Goal: Task Accomplishment & Management: Manage account settings

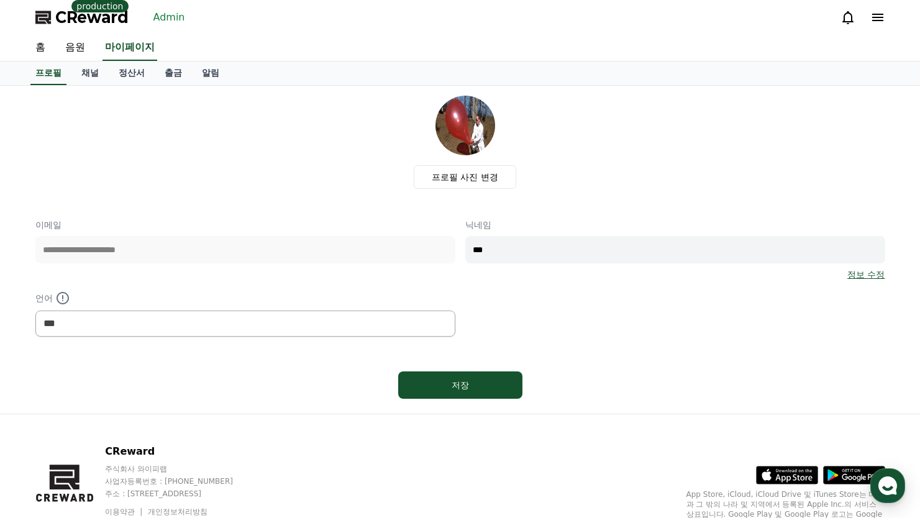
select select "**********"
click at [180, 19] on link "Admin" at bounding box center [169, 17] width 42 height 20
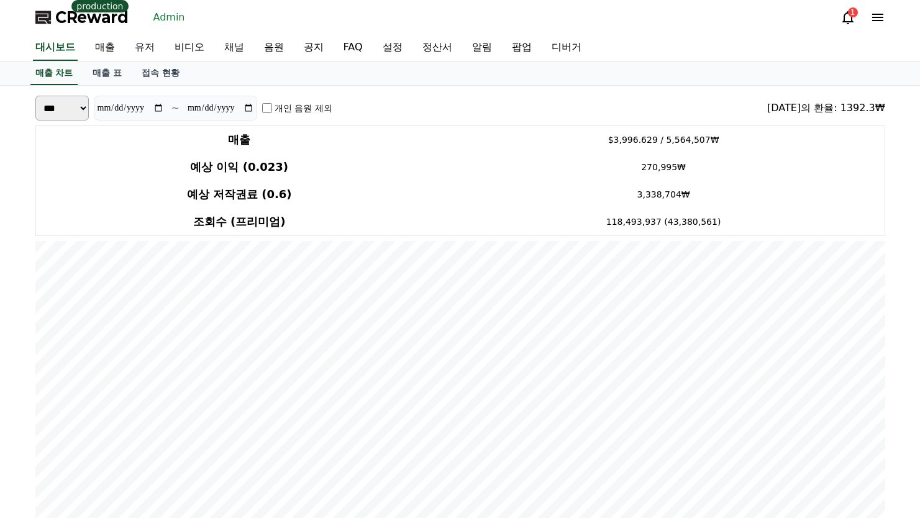
click at [150, 45] on link "유저" at bounding box center [145, 48] width 40 height 26
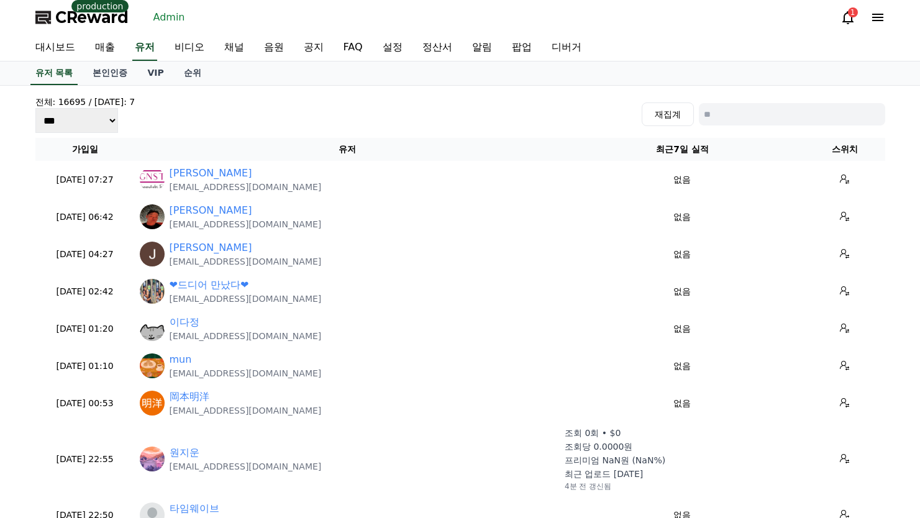
click at [728, 112] on input at bounding box center [792, 114] width 186 height 22
paste input "**********"
type input "**********"
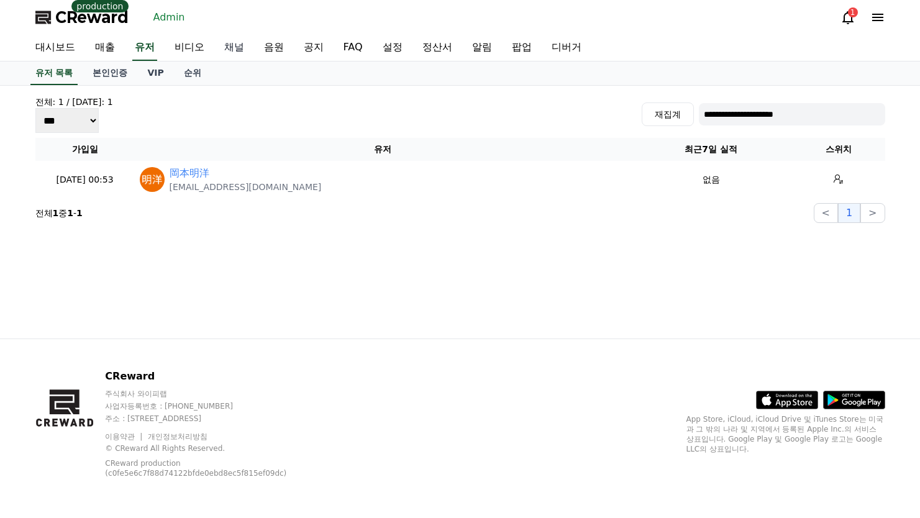
click at [234, 52] on link "채널" at bounding box center [234, 48] width 40 height 26
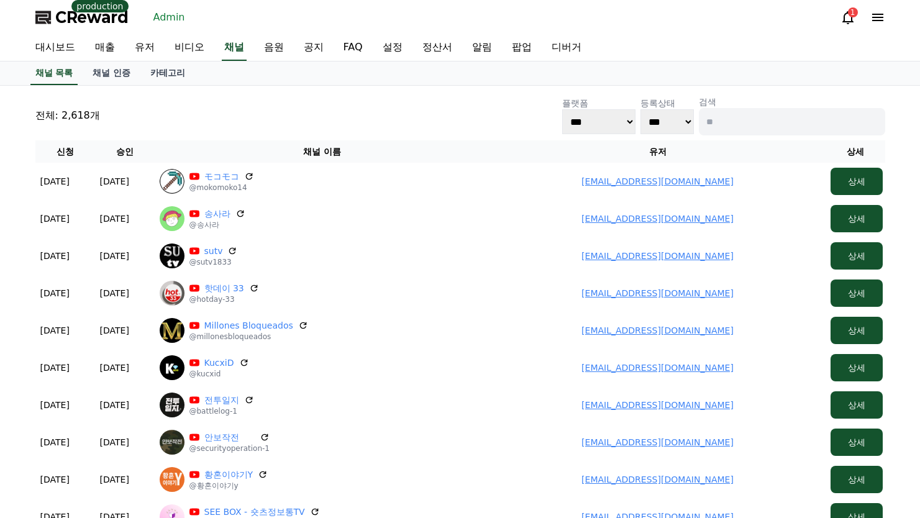
click at [767, 119] on input at bounding box center [792, 121] width 186 height 27
paste input "**********"
type input "**********"
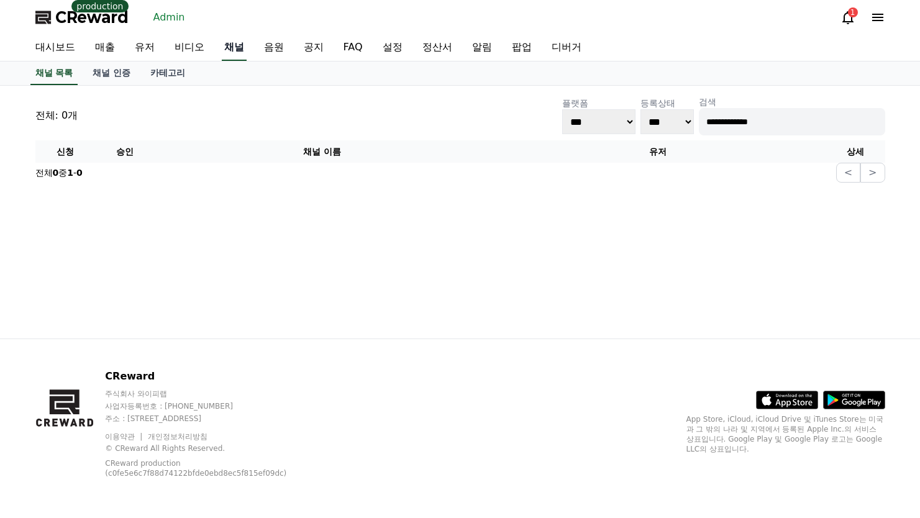
click at [238, 52] on link "채널" at bounding box center [234, 48] width 25 height 26
click at [116, 47] on link "매출" at bounding box center [105, 48] width 40 height 26
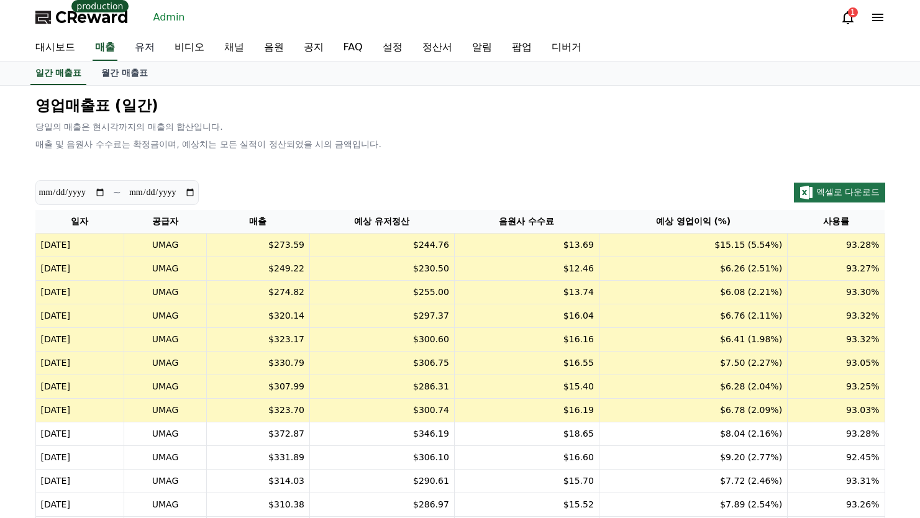
click at [132, 48] on link "유저" at bounding box center [145, 48] width 40 height 26
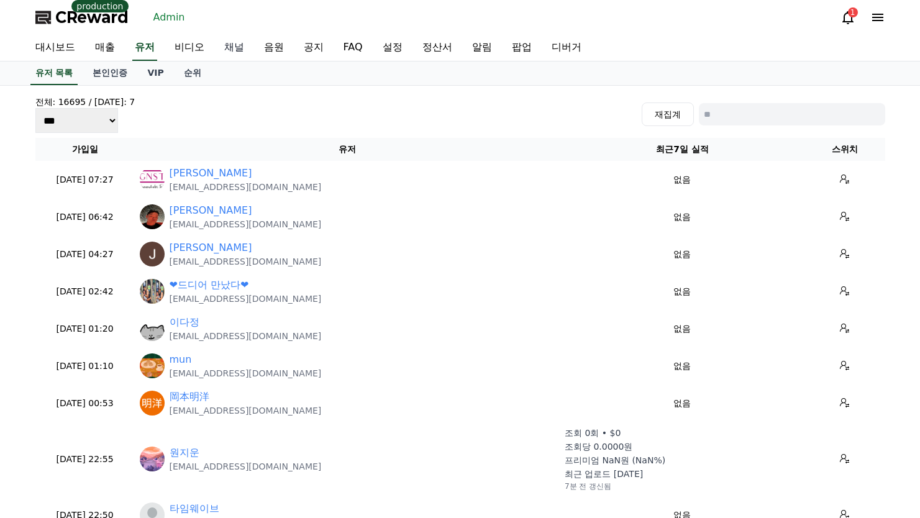
click at [240, 48] on link "채널" at bounding box center [234, 48] width 40 height 26
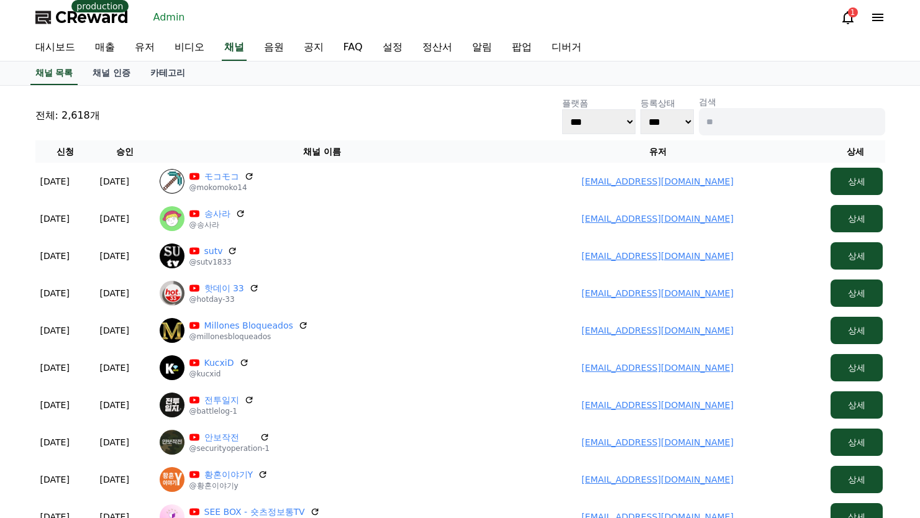
click at [736, 117] on input at bounding box center [792, 121] width 186 height 27
paste input "********"
type input "********"
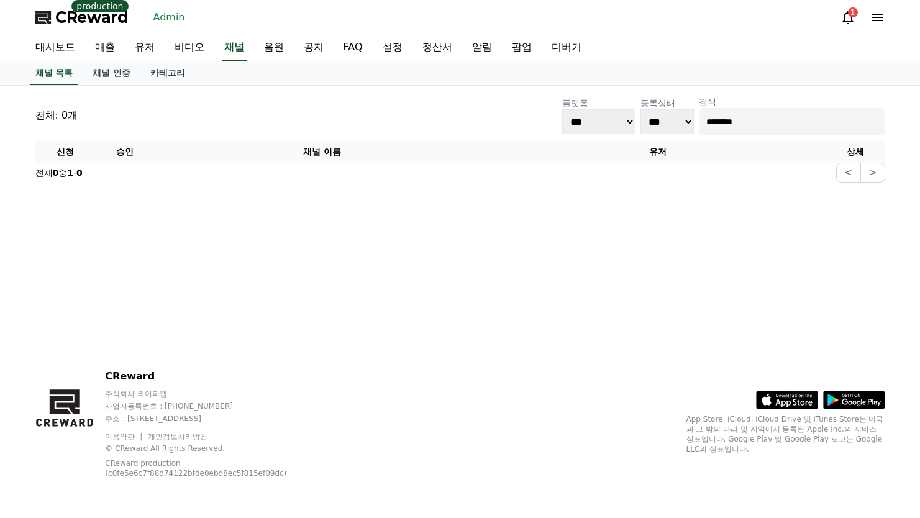
click at [792, 129] on input "********" at bounding box center [792, 121] width 186 height 27
click at [149, 42] on link "유저" at bounding box center [145, 48] width 40 height 26
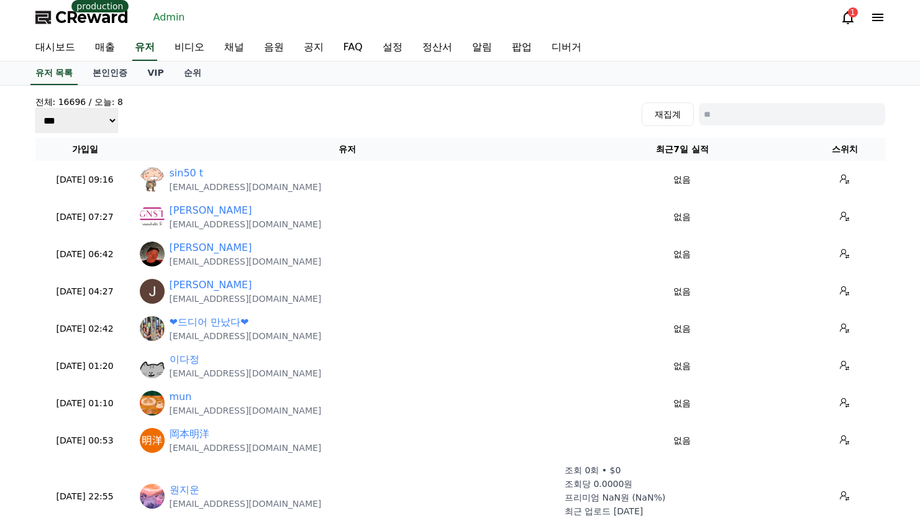
click at [738, 97] on div "전체: 16696 / 오늘: 8 *** *** *** 재집계" at bounding box center [460, 114] width 850 height 37
click at [802, 121] on input at bounding box center [792, 114] width 186 height 22
paste input "**********"
type input "**********"
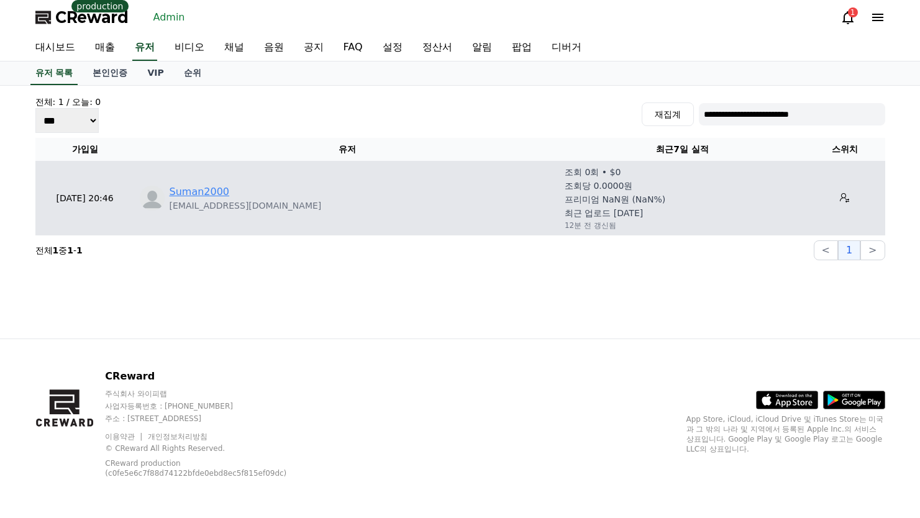
click at [189, 194] on link "Suman2000" at bounding box center [200, 192] width 60 height 15
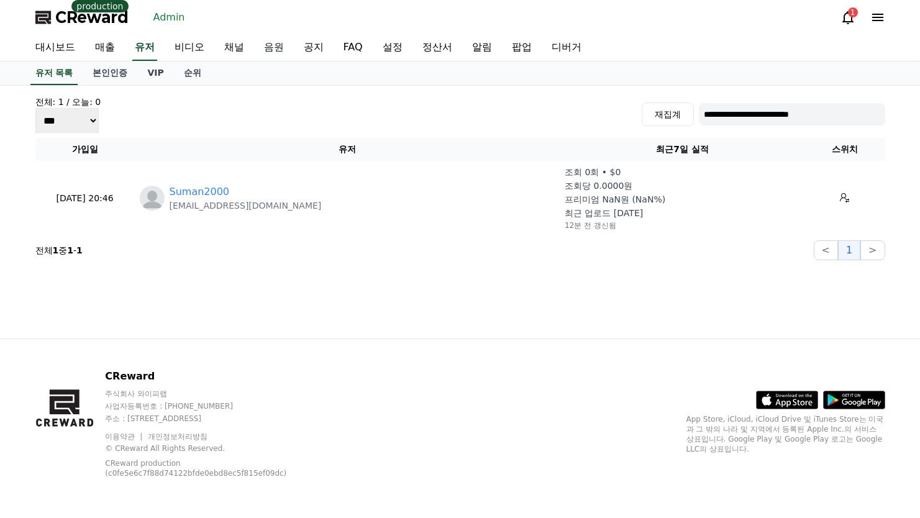
click at [280, 47] on link "음원" at bounding box center [274, 48] width 40 height 26
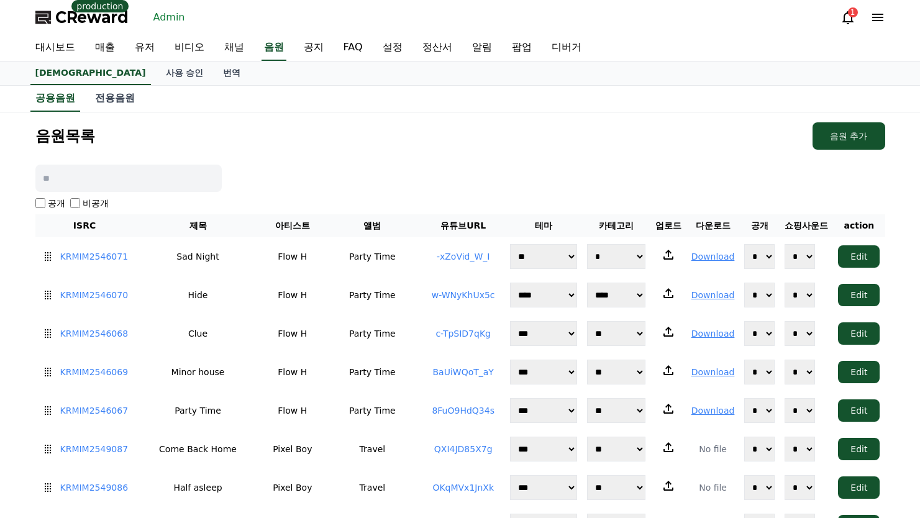
click at [93, 17] on span "CReward" at bounding box center [91, 17] width 73 height 20
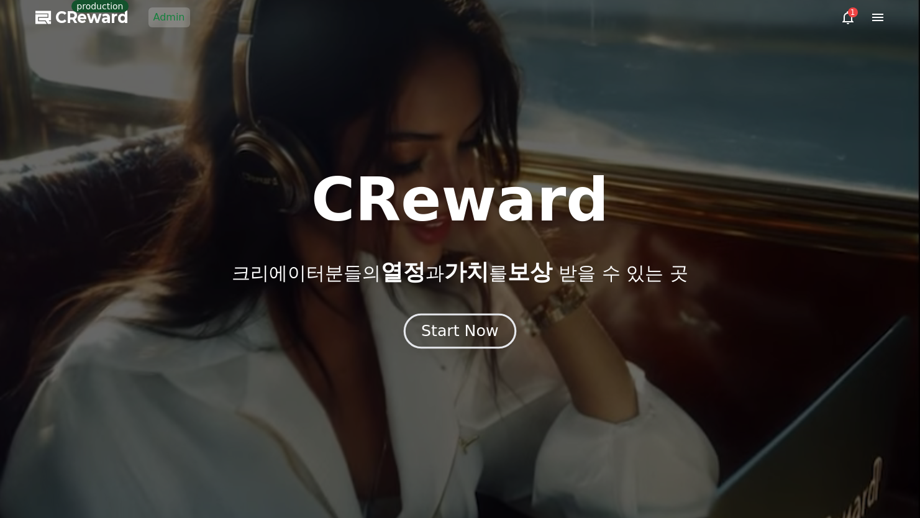
click at [452, 320] on button "Start Now" at bounding box center [460, 331] width 112 height 35
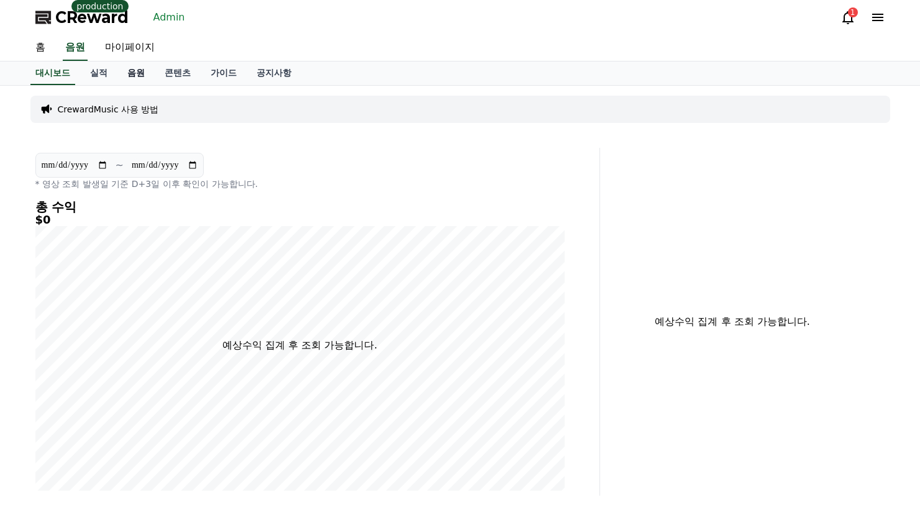
click at [152, 80] on link "음원" at bounding box center [135, 74] width 37 height 24
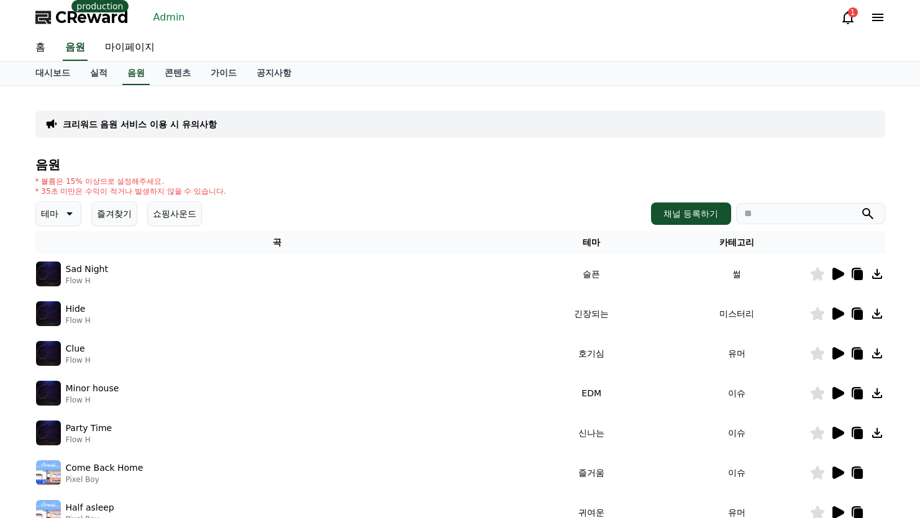
click at [161, 127] on p "크리워드 음원 서비스 이용 시 유의사항" at bounding box center [140, 124] width 154 height 12
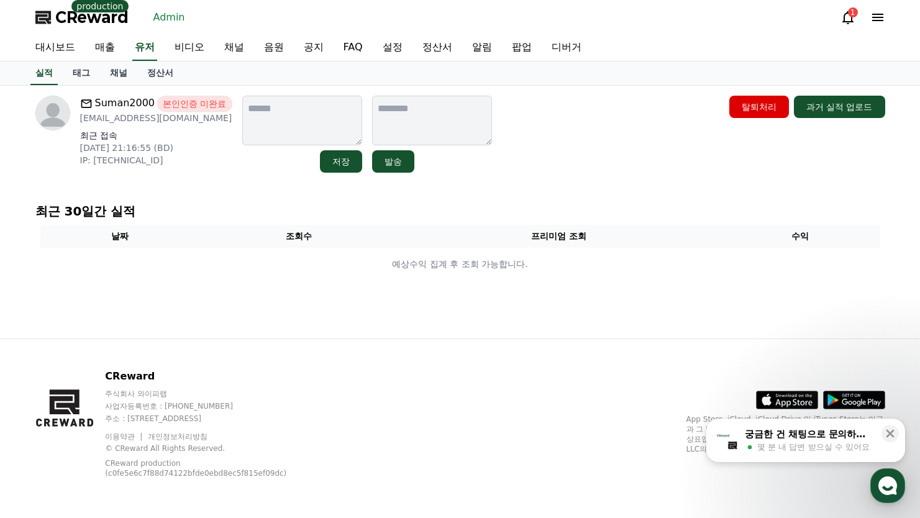
click at [126, 76] on link "채널" at bounding box center [118, 74] width 37 height 24
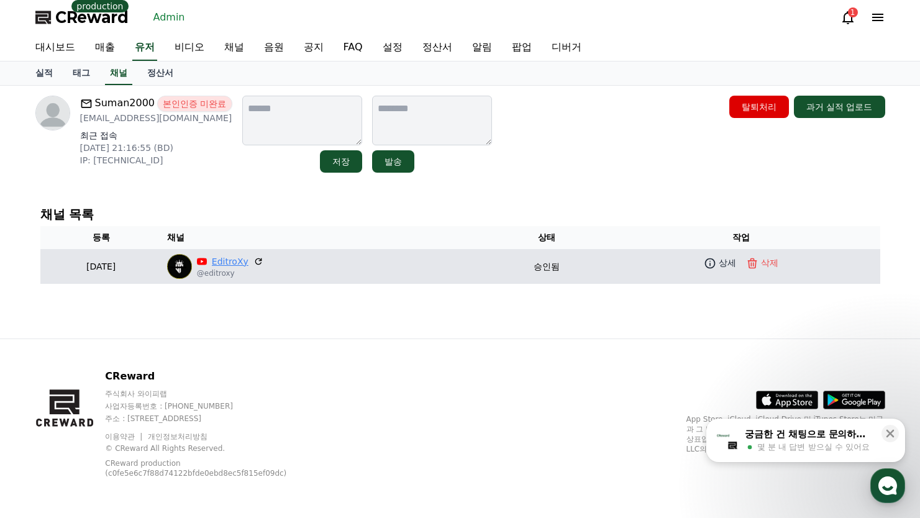
click at [249, 257] on link "EditroXy" at bounding box center [230, 261] width 37 height 13
click at [249, 255] on link "EditroXy" at bounding box center [230, 261] width 37 height 13
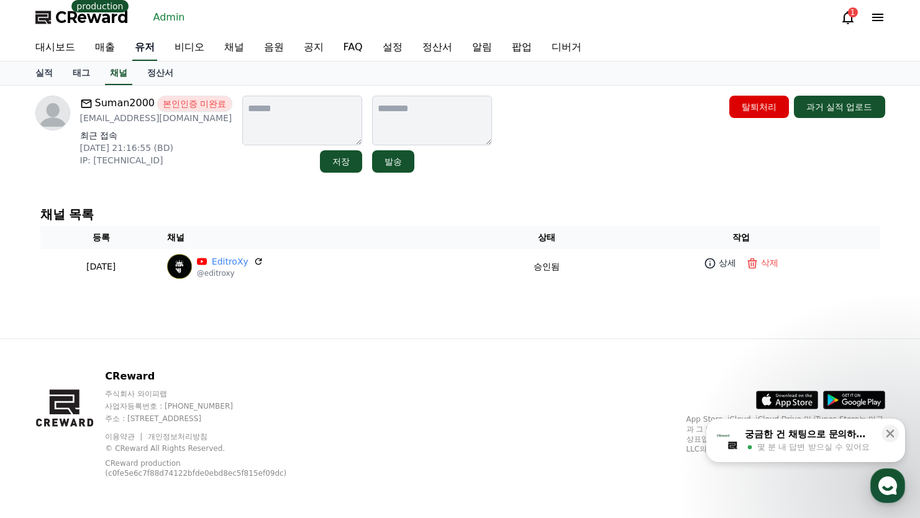
click at [150, 50] on link "유저" at bounding box center [144, 48] width 25 height 26
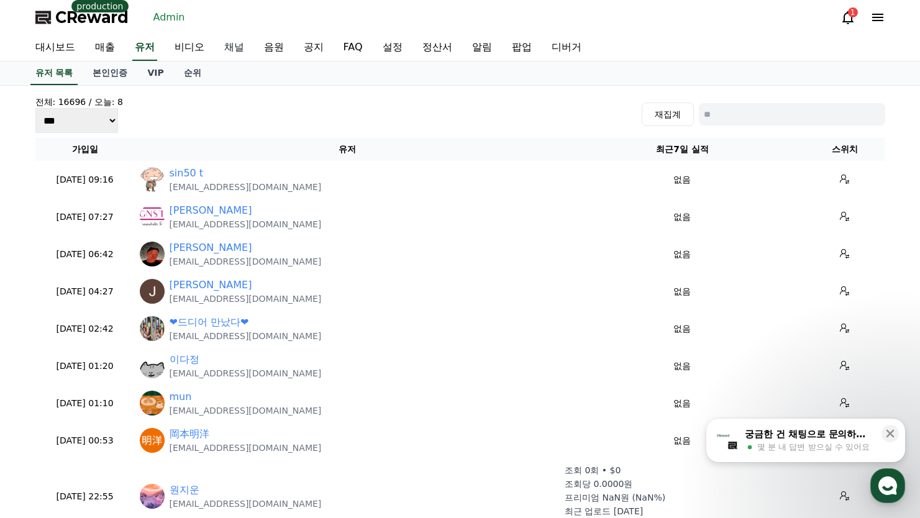
click at [221, 50] on link "채널" at bounding box center [234, 48] width 40 height 26
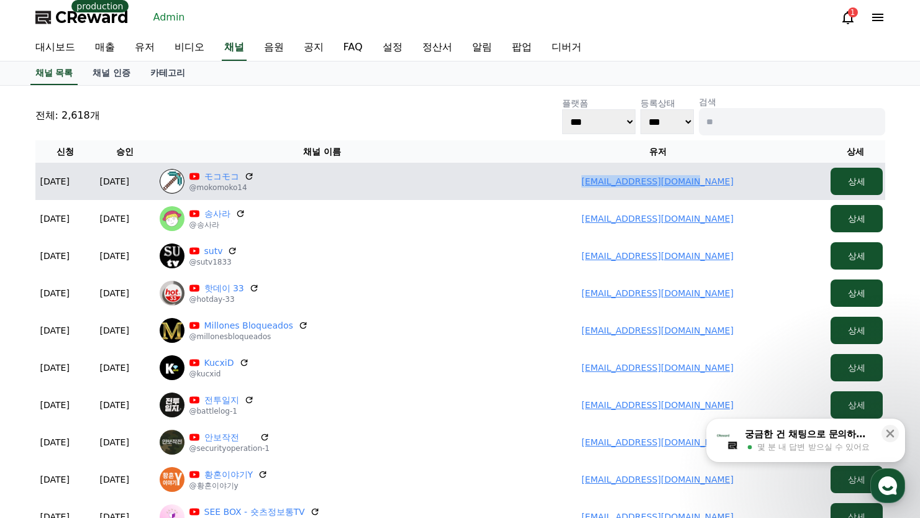
drag, startPoint x: 578, startPoint y: 186, endPoint x: 738, endPoint y: 184, distance: 160.3
click at [738, 184] on td "okaka108.911@gmail.com" at bounding box center [658, 181] width 336 height 37
copy link "okaka108.911@gmail.com"
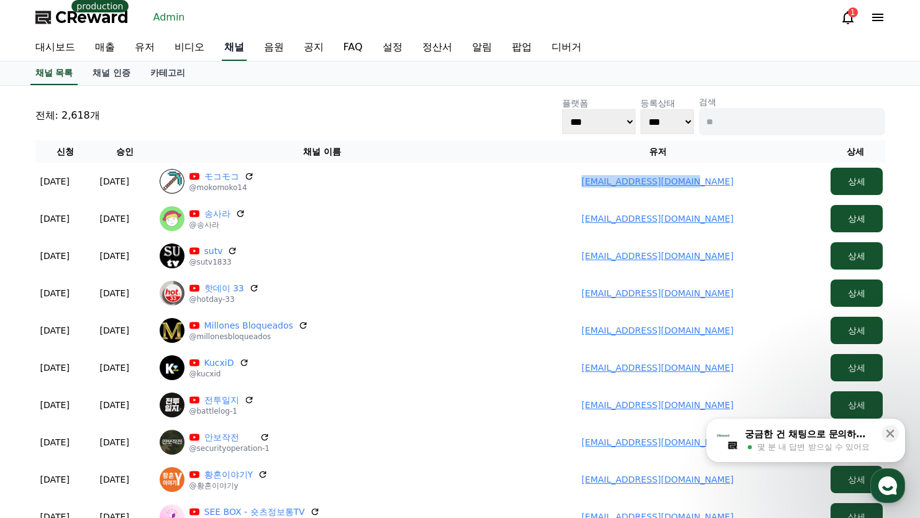
click at [242, 47] on link "채널" at bounding box center [234, 48] width 25 height 26
click at [111, 80] on link "채널 인증" at bounding box center [112, 74] width 58 height 24
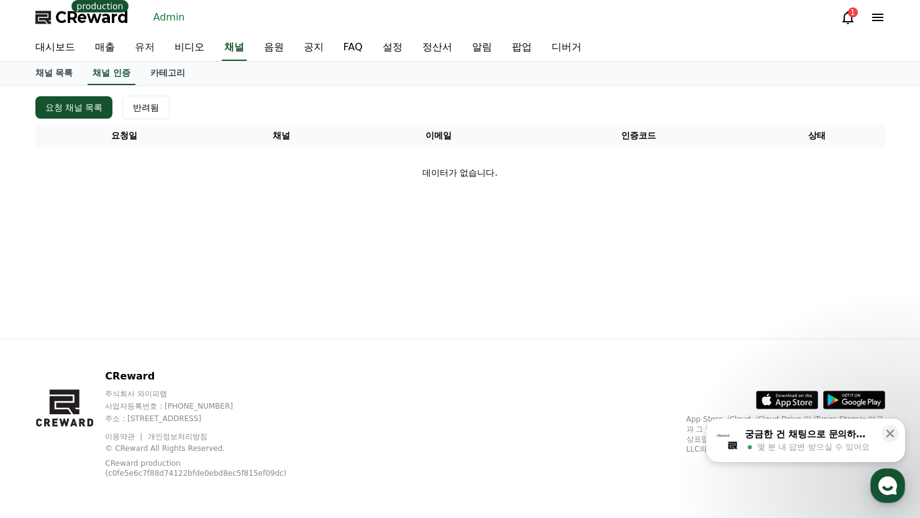
click at [148, 44] on link "유저" at bounding box center [145, 48] width 40 height 26
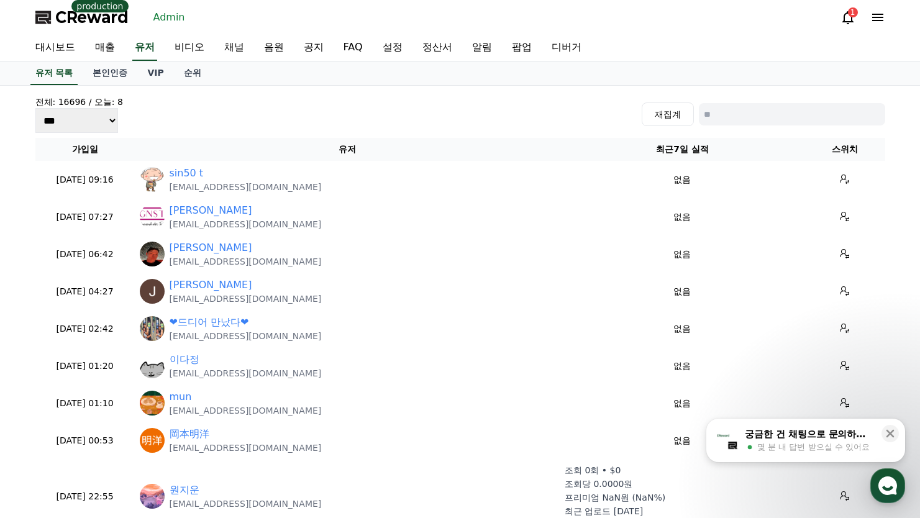
click at [111, 23] on span "CReward" at bounding box center [91, 17] width 73 height 20
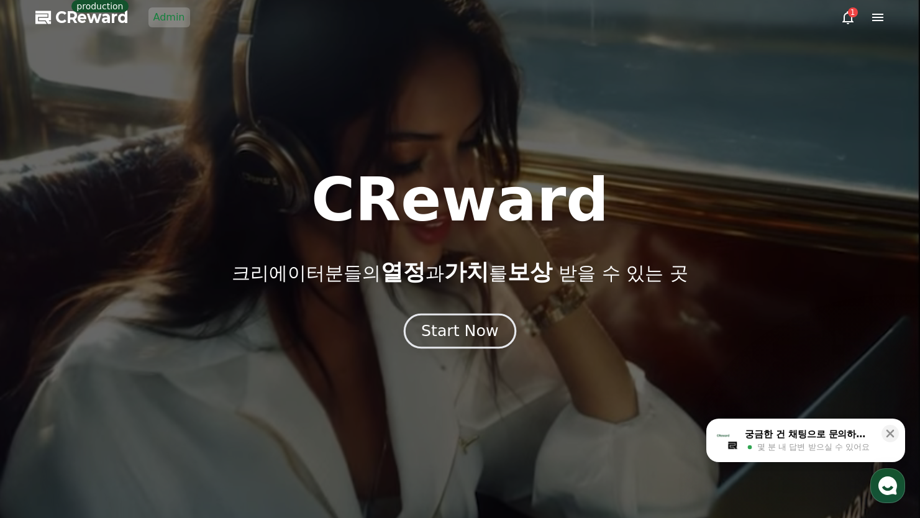
click at [451, 329] on div "Start Now" at bounding box center [459, 331] width 77 height 21
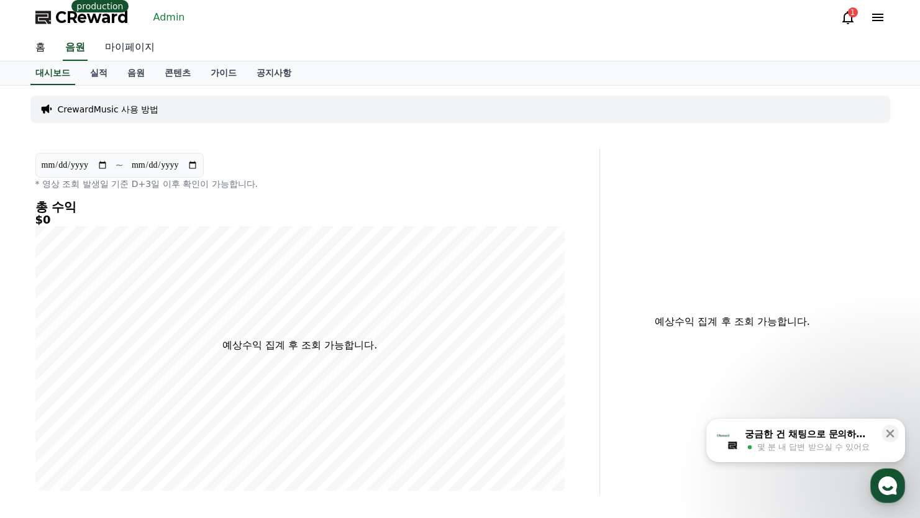
click at [129, 53] on link "마이페이지" at bounding box center [130, 48] width 70 height 26
select select "**********"
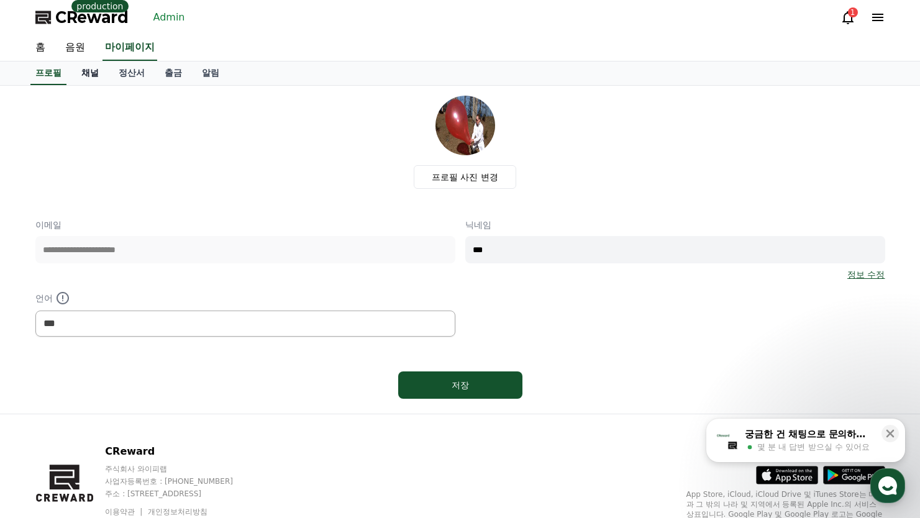
click at [96, 78] on link "채널" at bounding box center [89, 74] width 37 height 24
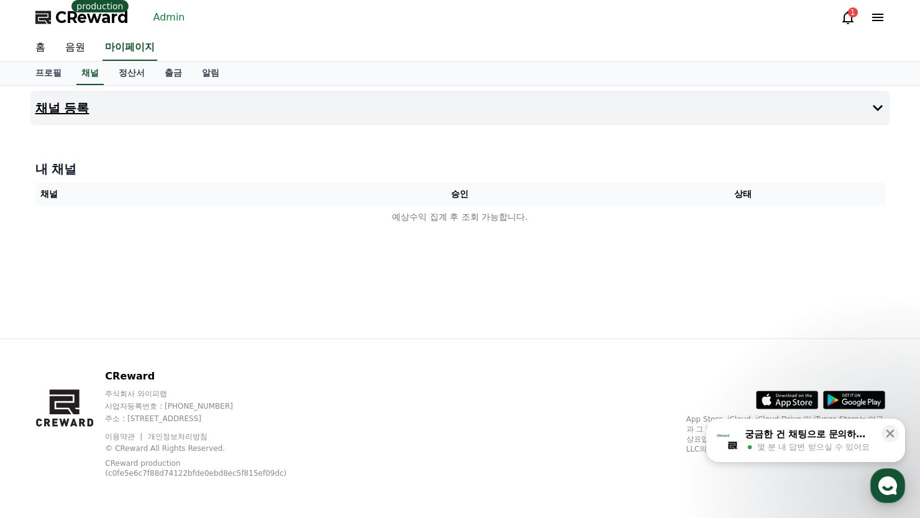
click at [164, 120] on button "채널 등록" at bounding box center [460, 108] width 860 height 35
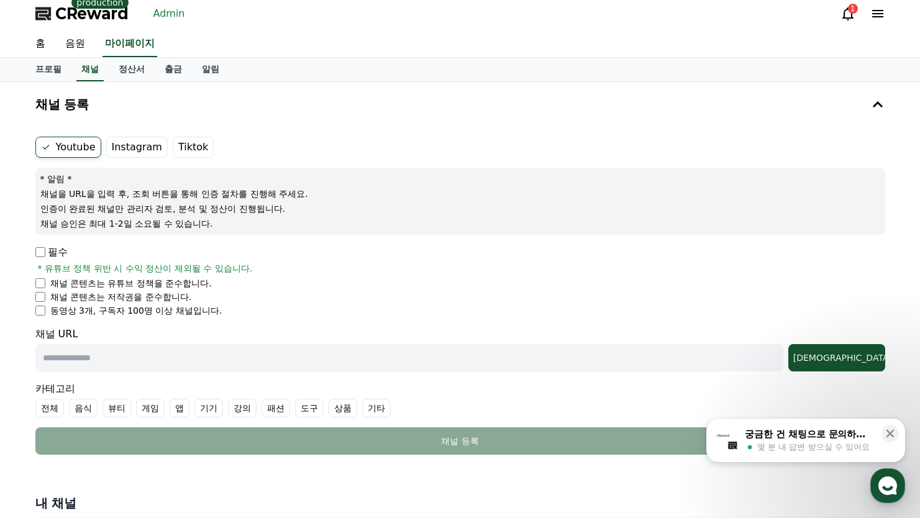
scroll to position [124, 0]
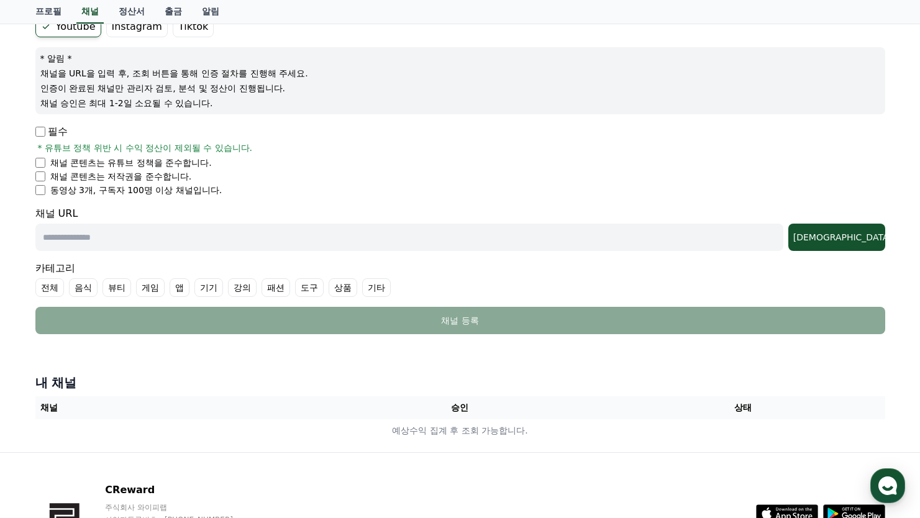
click at [107, 243] on input "text" at bounding box center [409, 237] width 748 height 27
paste input "**********"
type input "**********"
click at [842, 229] on button "조회" at bounding box center [836, 237] width 97 height 27
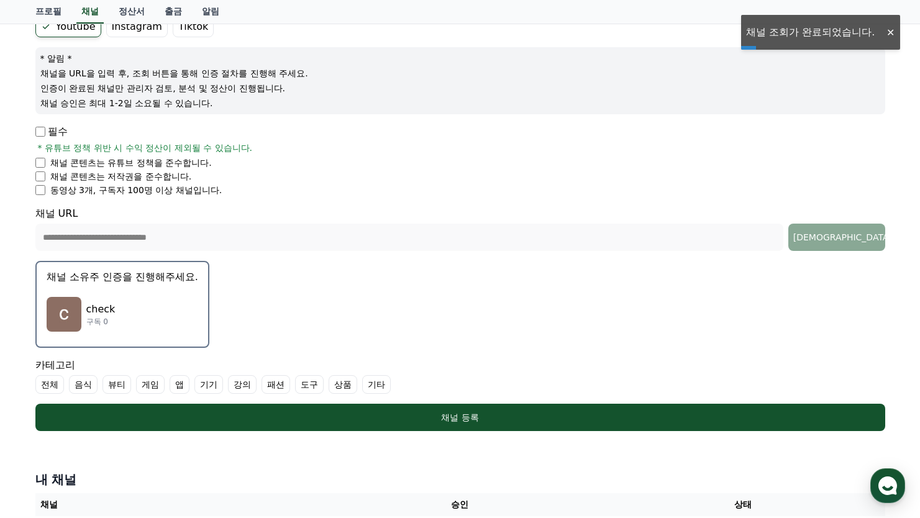
click at [132, 303] on div "check 구독 0" at bounding box center [123, 315] width 152 height 50
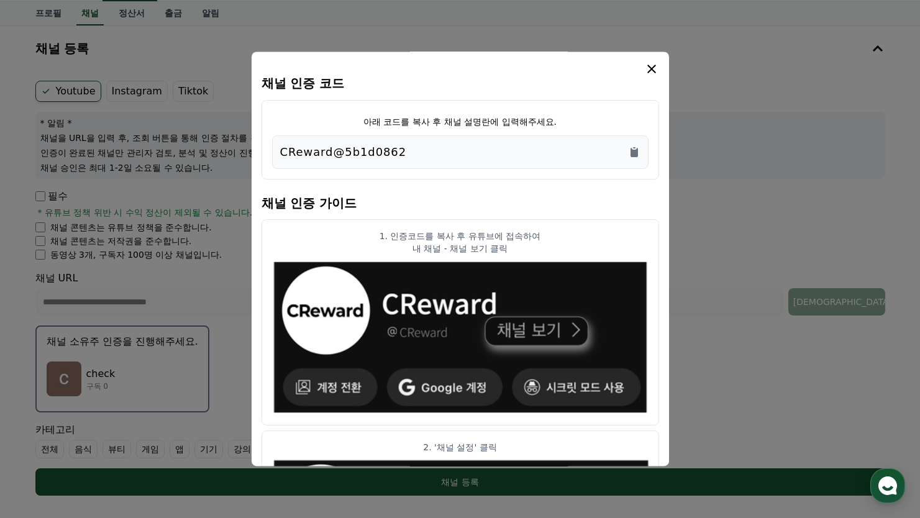
scroll to position [0, 0]
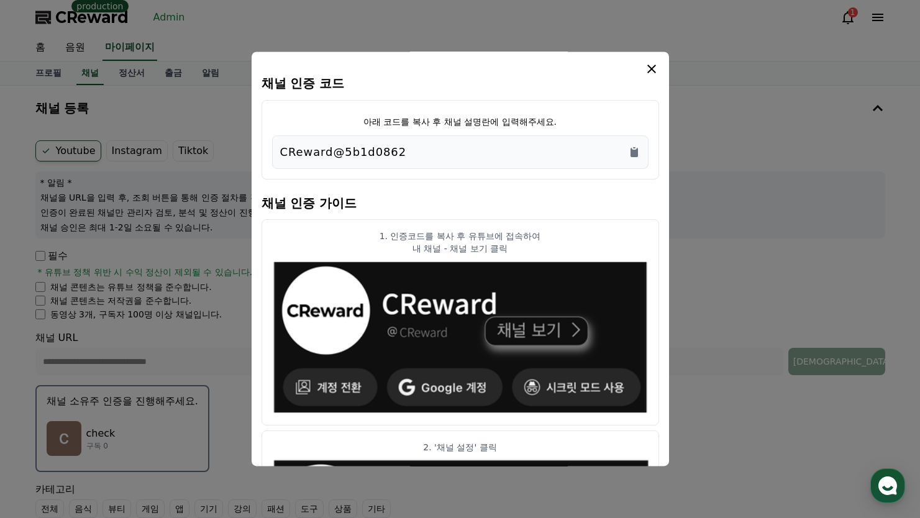
click at [643, 142] on div "CReward@5b1d0862" at bounding box center [460, 152] width 377 height 34
click at [624, 155] on div "CReward@5b1d0862" at bounding box center [460, 152] width 360 height 17
click at [635, 154] on icon "Copy to clipboard" at bounding box center [634, 152] width 7 height 9
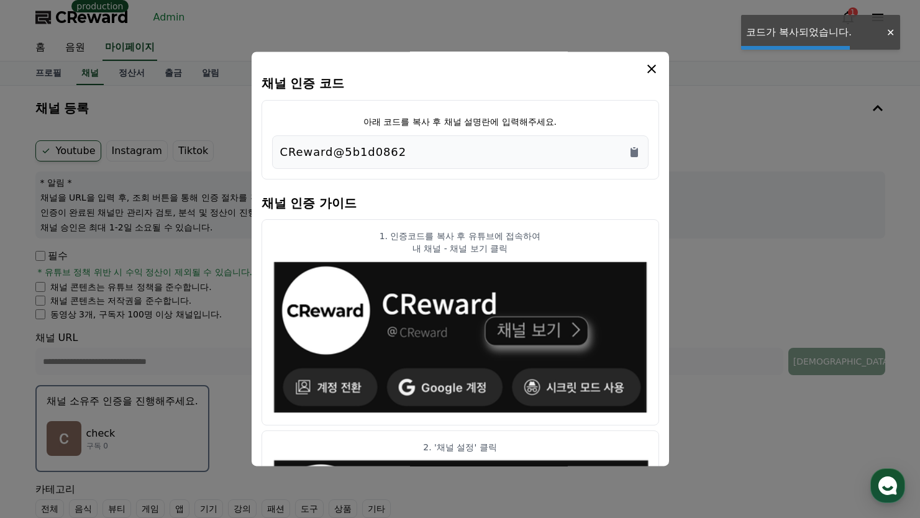
click at [652, 67] on icon "modal" at bounding box center [651, 69] width 15 height 15
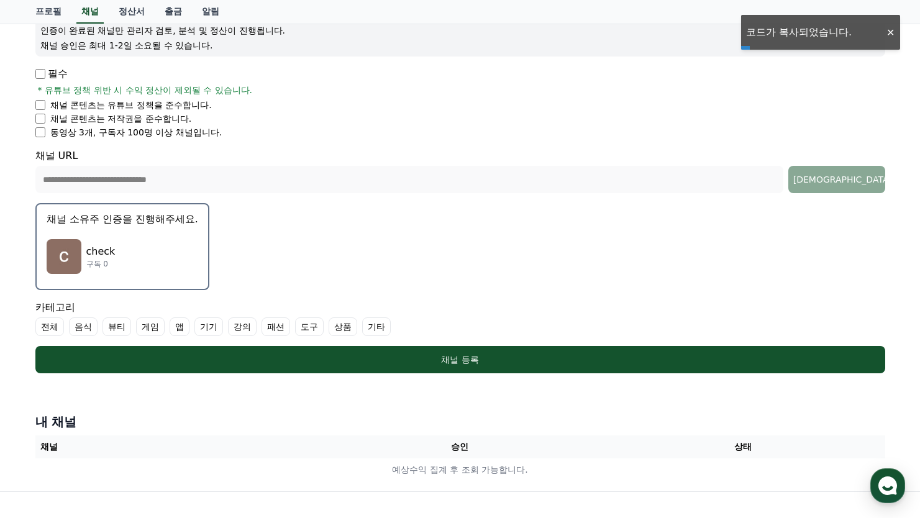
scroll to position [186, 0]
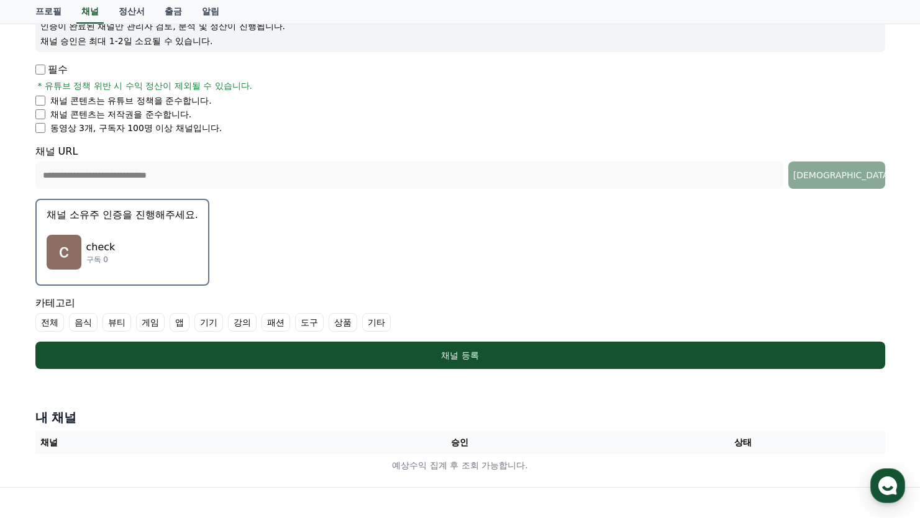
click at [385, 323] on label "기타" at bounding box center [376, 322] width 29 height 19
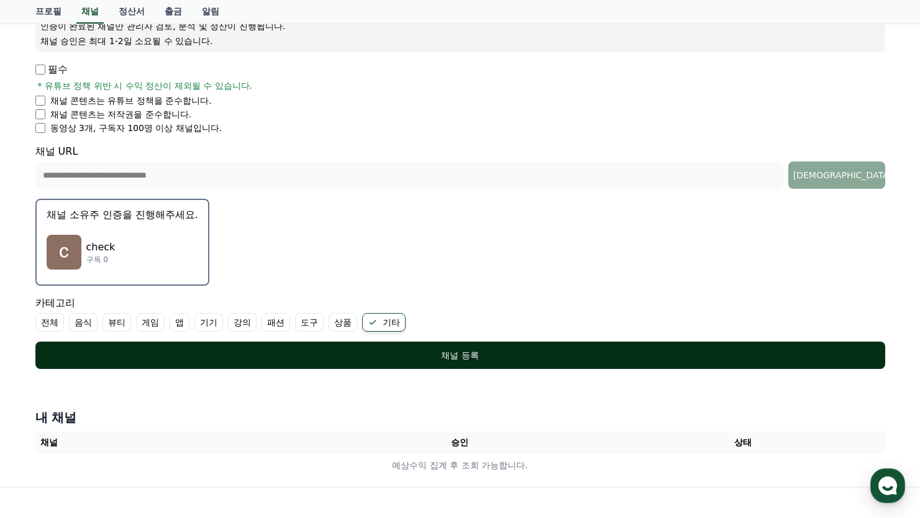
click at [380, 357] on div "채널 등록" at bounding box center [460, 355] width 800 height 12
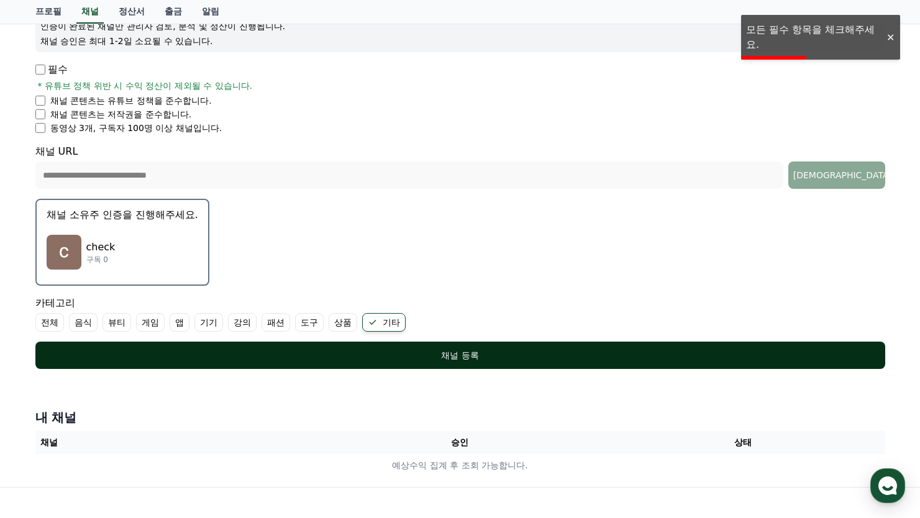
click at [432, 357] on div "채널 등록" at bounding box center [460, 355] width 800 height 12
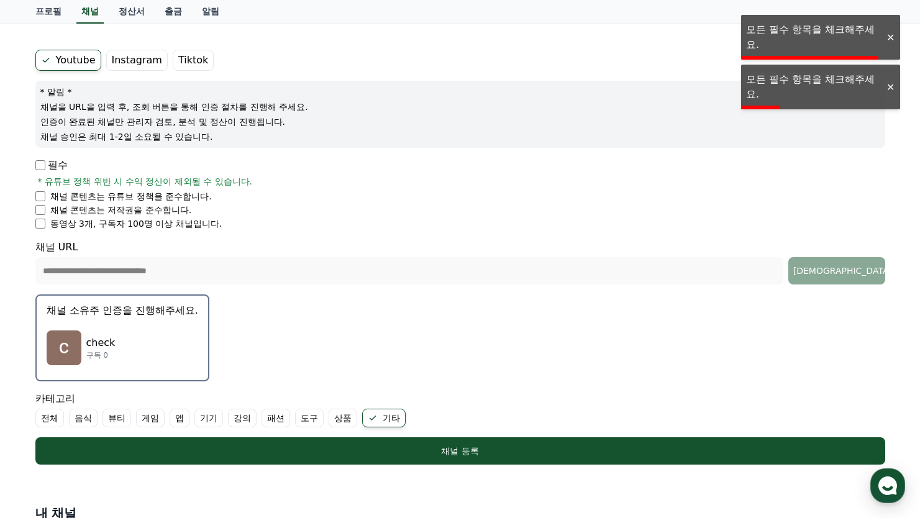
scroll to position [0, 0]
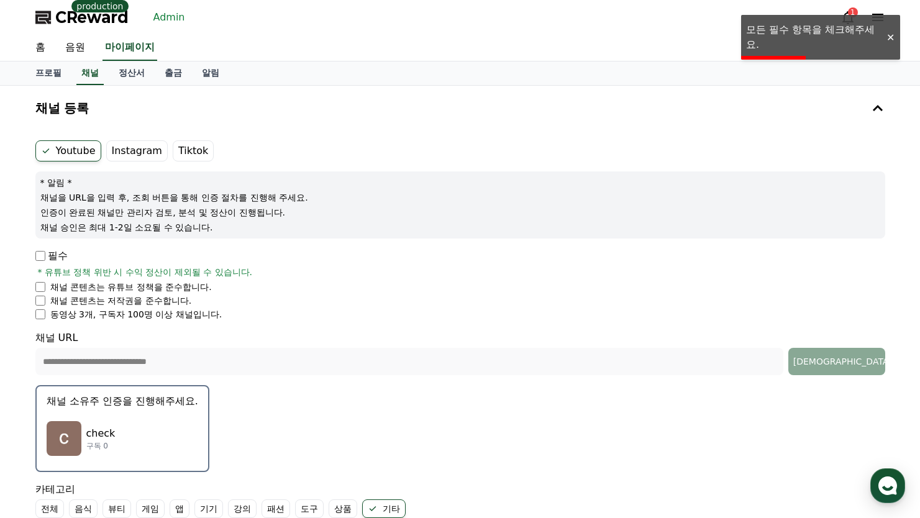
click at [39, 263] on p "필수" at bounding box center [51, 256] width 32 height 15
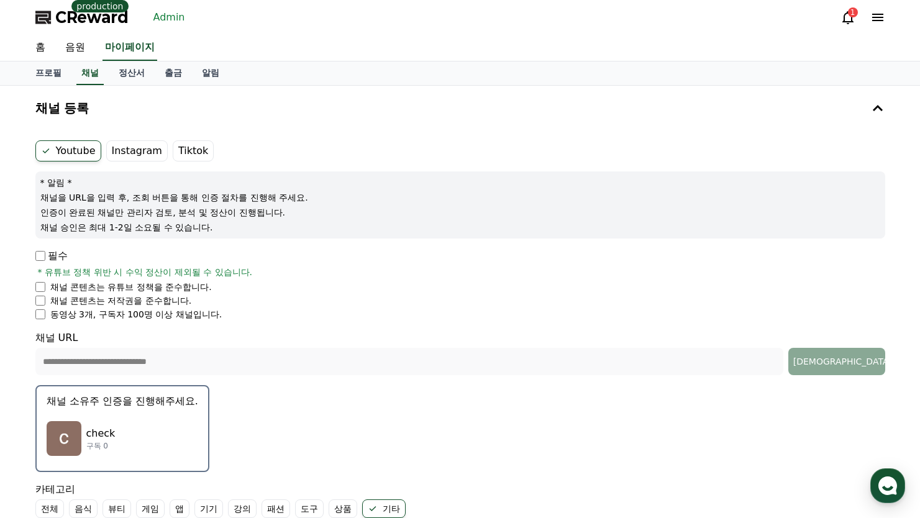
drag, startPoint x: 117, startPoint y: 144, endPoint x: 125, endPoint y: 145, distance: 8.3
click at [117, 144] on label "Instagram" at bounding box center [137, 150] width 62 height 21
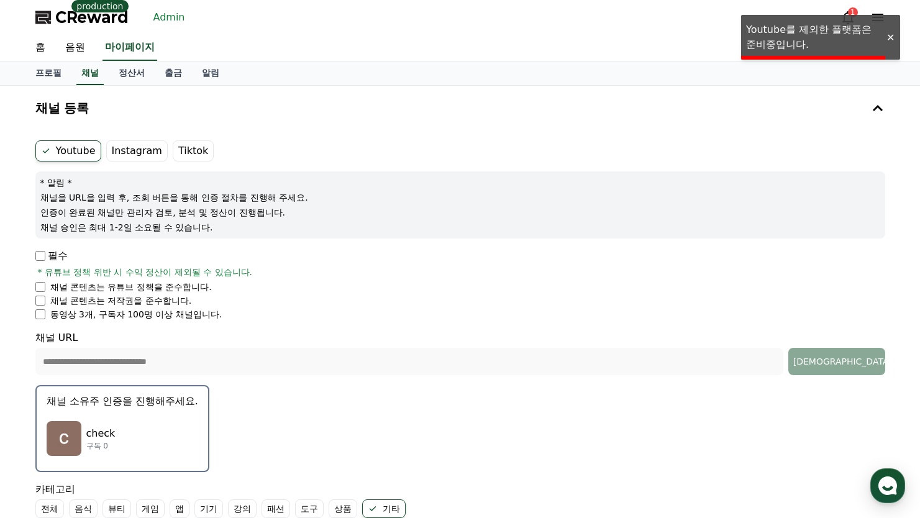
click at [183, 149] on label "Tiktok" at bounding box center [193, 150] width 41 height 21
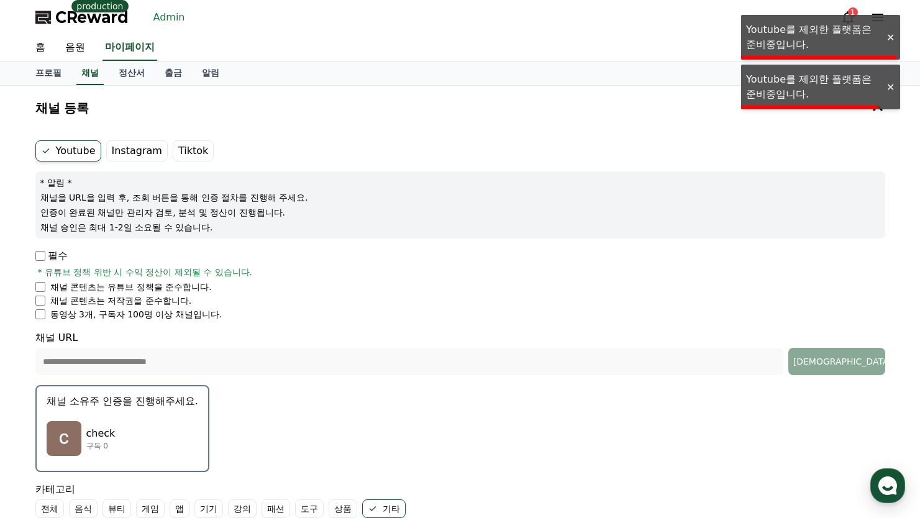
click at [148, 150] on label "Instagram" at bounding box center [137, 150] width 62 height 21
click at [18, 176] on div "**********" at bounding box center [460, 380] width 920 height 588
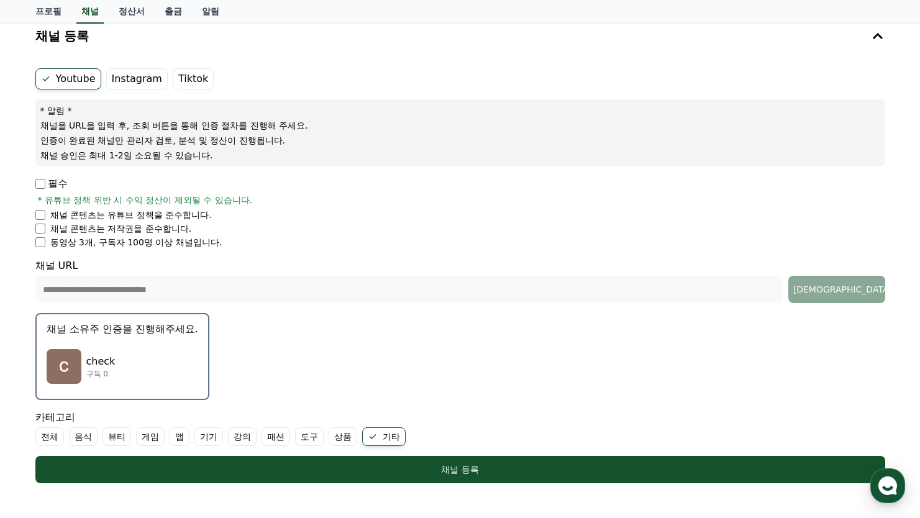
scroll to position [186, 0]
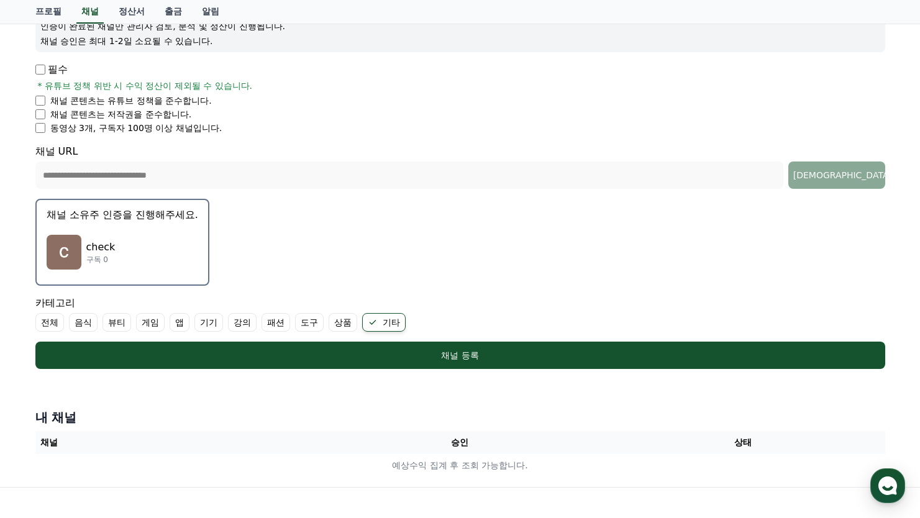
click at [46, 132] on li "동영상 3개, 구독자 100명 이상 채널입니다." at bounding box center [460, 128] width 850 height 12
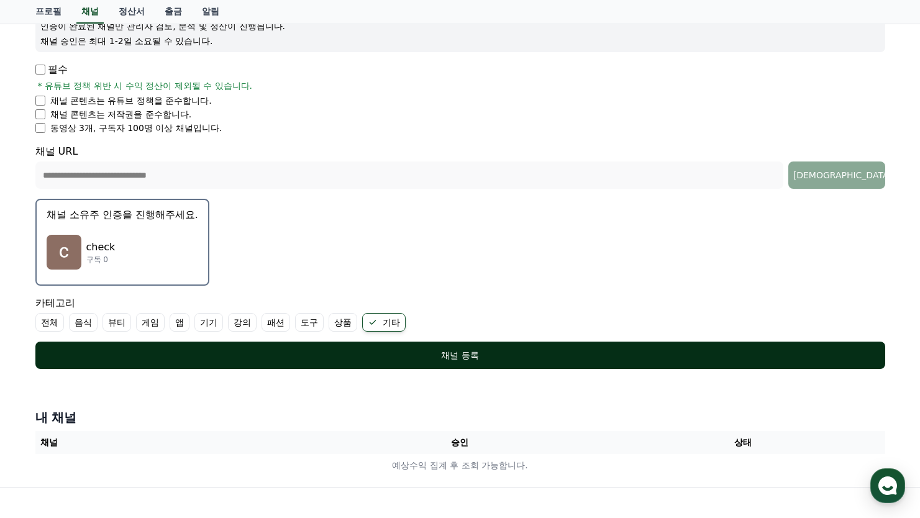
click at [439, 360] on div "채널 등록" at bounding box center [460, 355] width 800 height 12
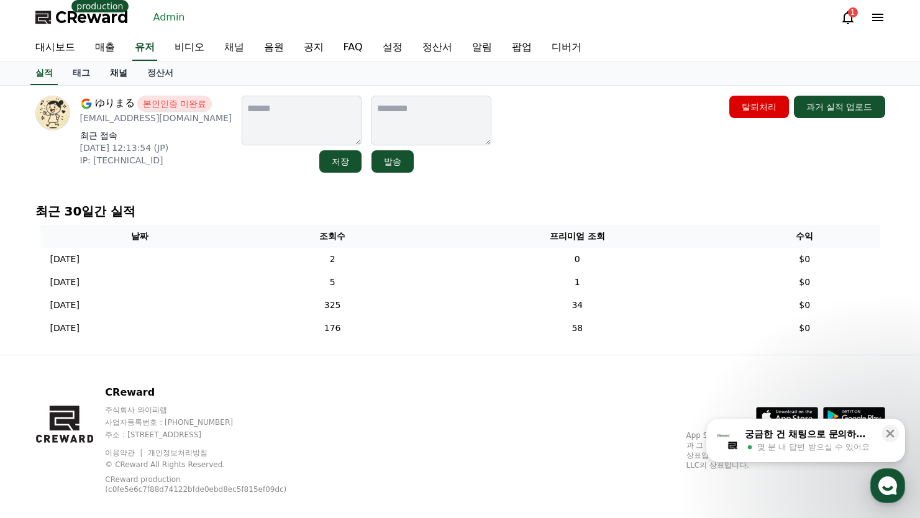
click at [119, 81] on link "채널" at bounding box center [118, 74] width 37 height 24
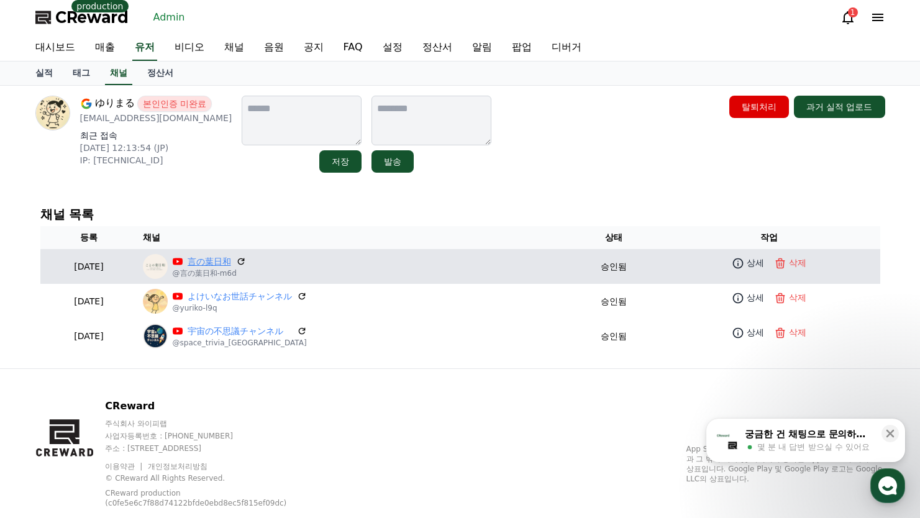
click at [231, 262] on link "言の葉日和" at bounding box center [209, 261] width 43 height 13
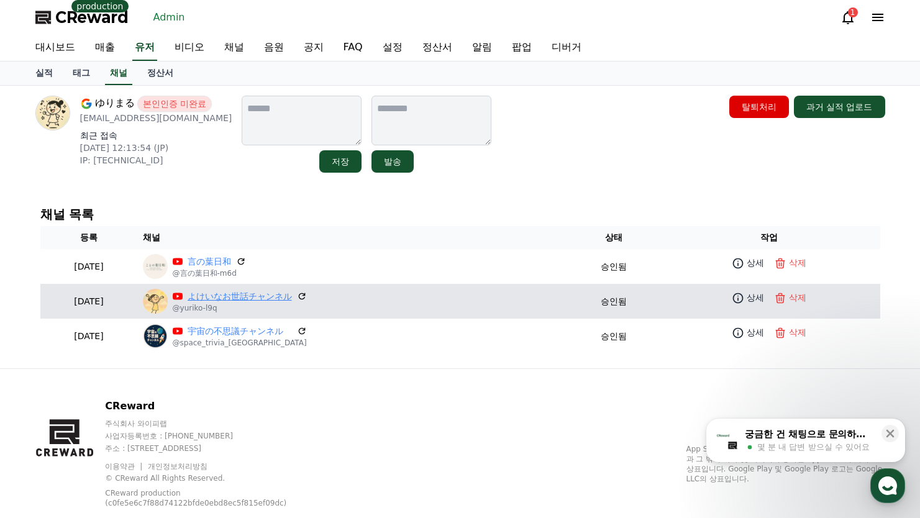
click at [273, 299] on link "よけいなお世話チャンネル" at bounding box center [240, 296] width 104 height 13
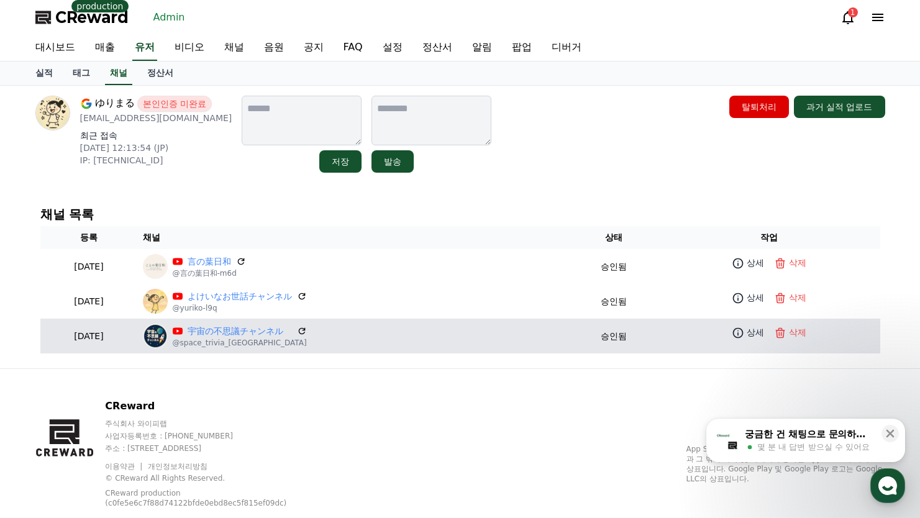
click at [222, 323] on td "宇宙の不思議チャンネル @space_trivia_japan" at bounding box center [353, 336] width 431 height 35
click at [224, 328] on link "宇宙の不思議チャンネル" at bounding box center [240, 331] width 104 height 13
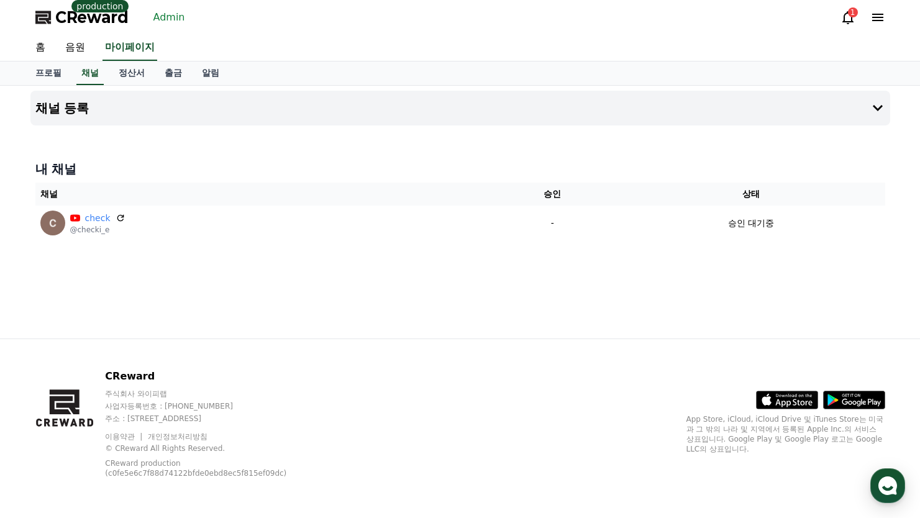
click at [170, 2] on div "CReward production Admin 1" at bounding box center [460, 17] width 870 height 35
click at [170, 11] on link "Admin" at bounding box center [169, 17] width 42 height 20
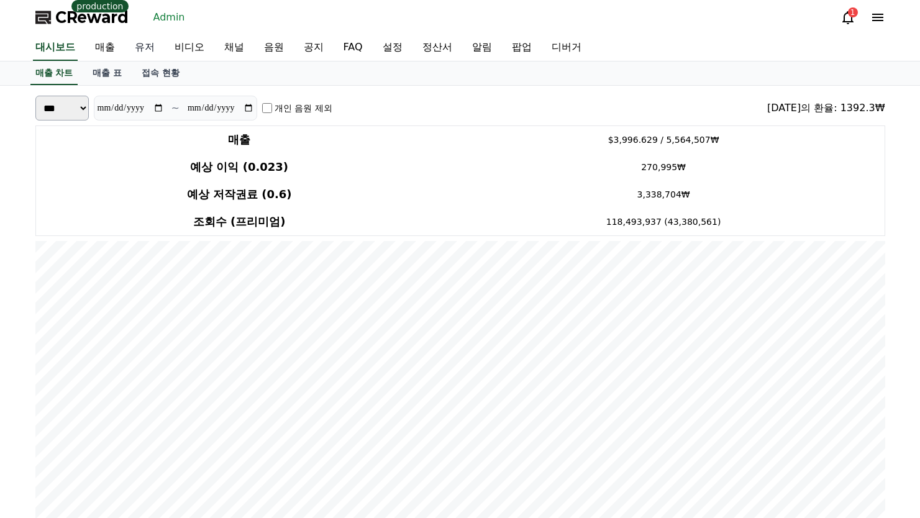
click at [145, 47] on link "유저" at bounding box center [145, 48] width 40 height 26
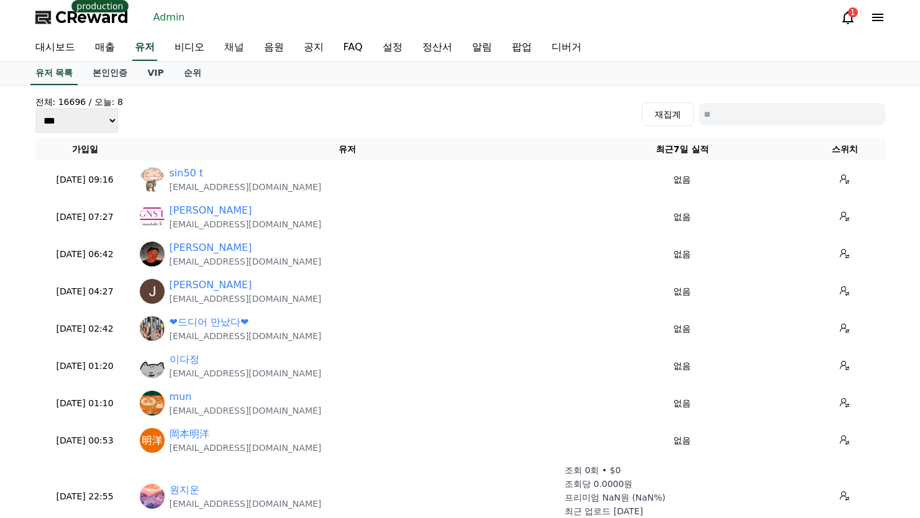
click at [238, 50] on link "채널" at bounding box center [234, 48] width 40 height 26
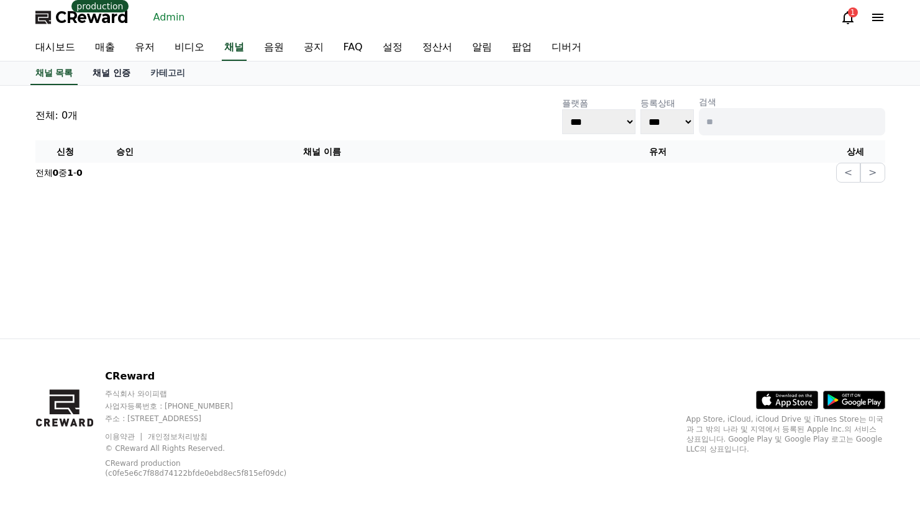
click at [90, 82] on link "채널 인증" at bounding box center [112, 74] width 58 height 24
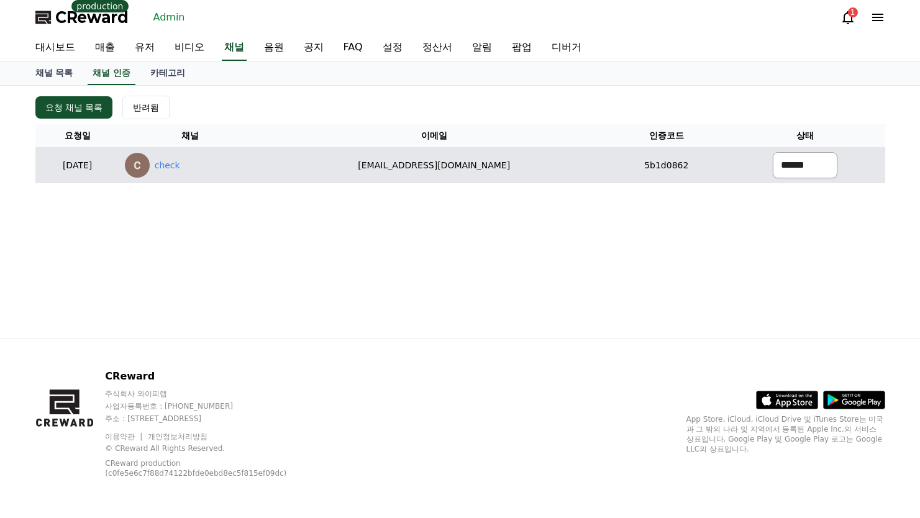
click at [795, 164] on select "****** *** ***" at bounding box center [805, 165] width 65 height 26
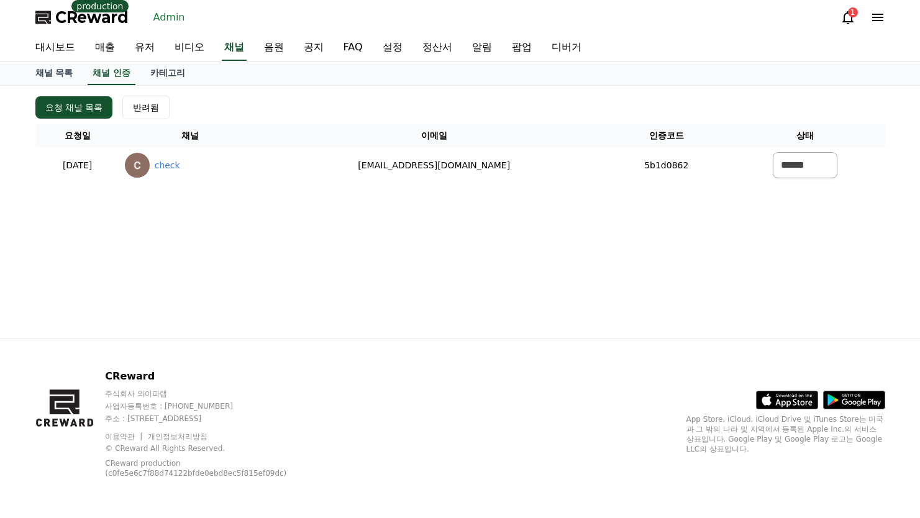
drag, startPoint x: 647, startPoint y: 203, endPoint x: 595, endPoint y: 200, distance: 52.9
click at [639, 204] on div "요청 채널 목록 반려됨 요청일 채널 이메일 인증코드 상태 2025-08-29 08-29 check jak@yeouidopartners.com …" at bounding box center [460, 212] width 870 height 253
click at [159, 21] on link "Admin" at bounding box center [169, 17] width 42 height 20
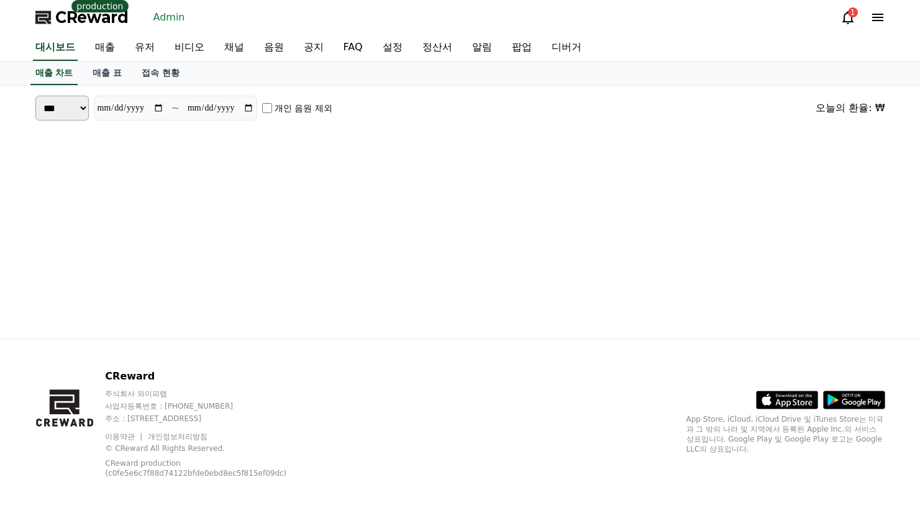
click at [114, 15] on span "CReward" at bounding box center [91, 17] width 73 height 20
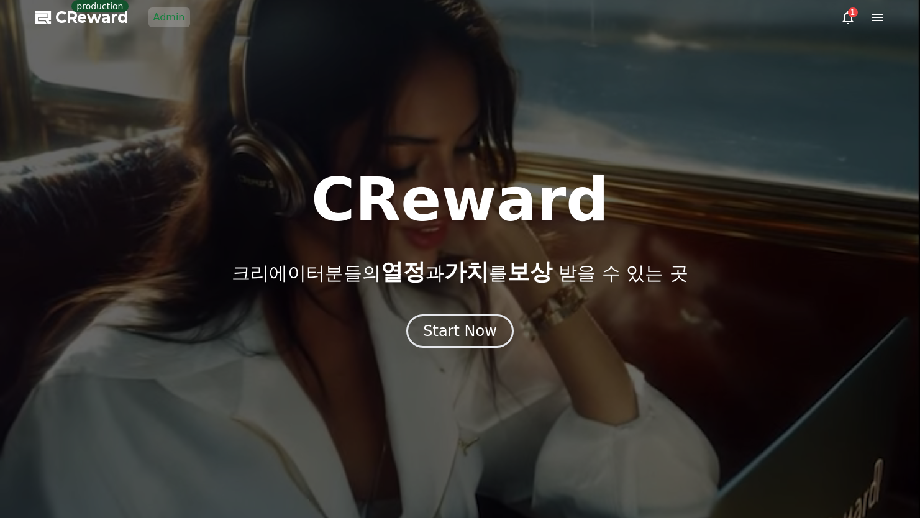
click at [164, 18] on link "Admin" at bounding box center [169, 17] width 42 height 20
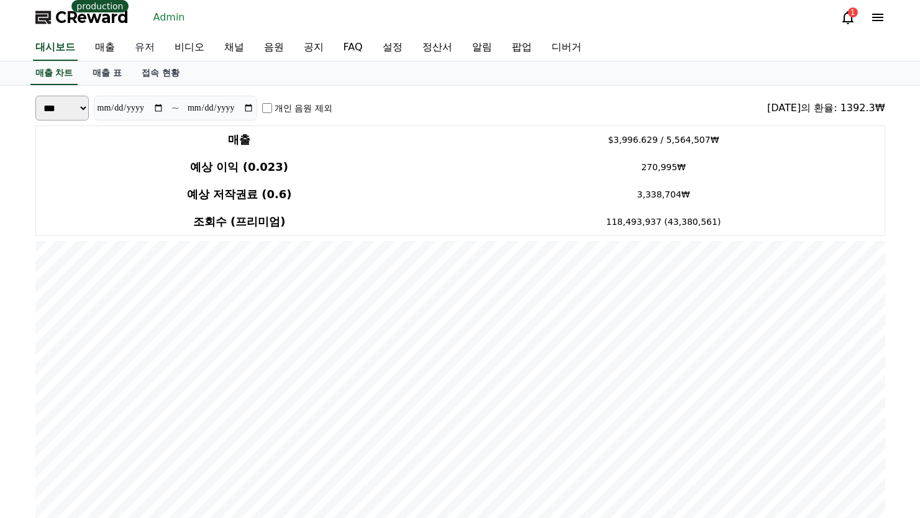
click at [148, 50] on link "유저" at bounding box center [145, 48] width 40 height 26
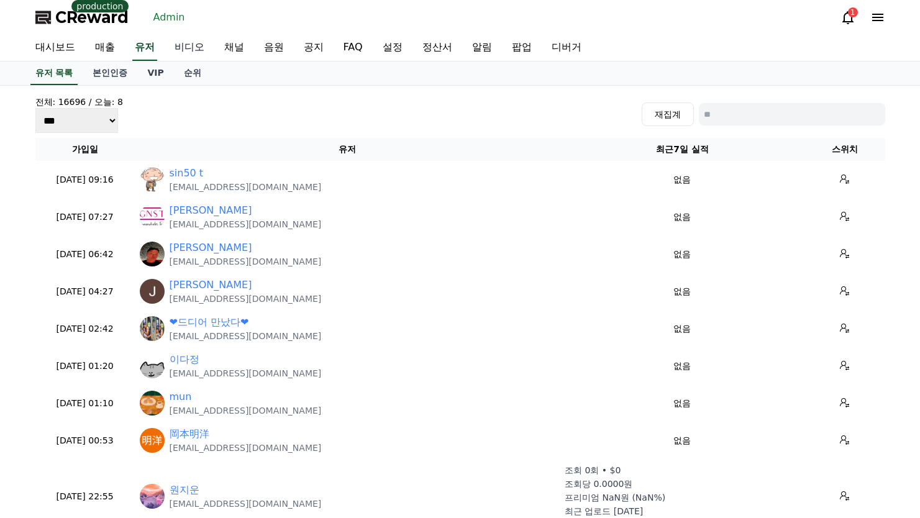
click at [205, 48] on link "비디오" at bounding box center [190, 48] width 50 height 26
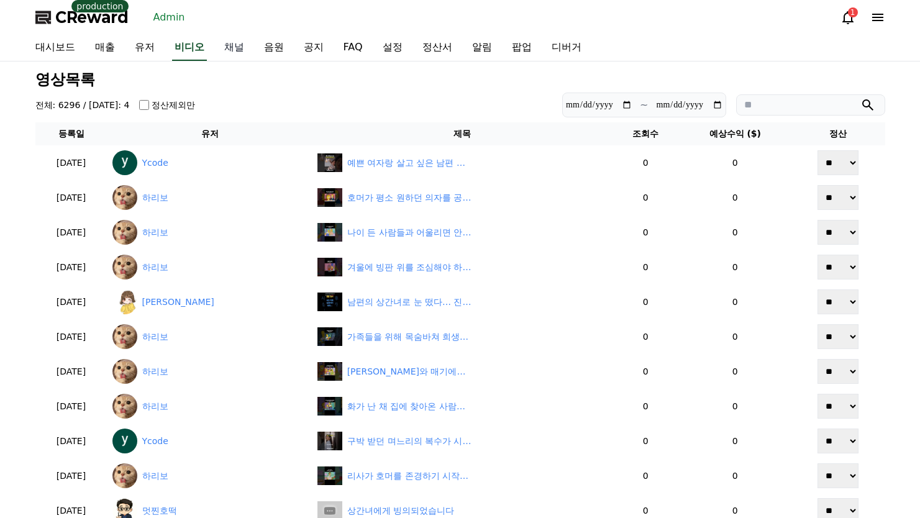
click at [241, 47] on link "채널" at bounding box center [234, 48] width 40 height 26
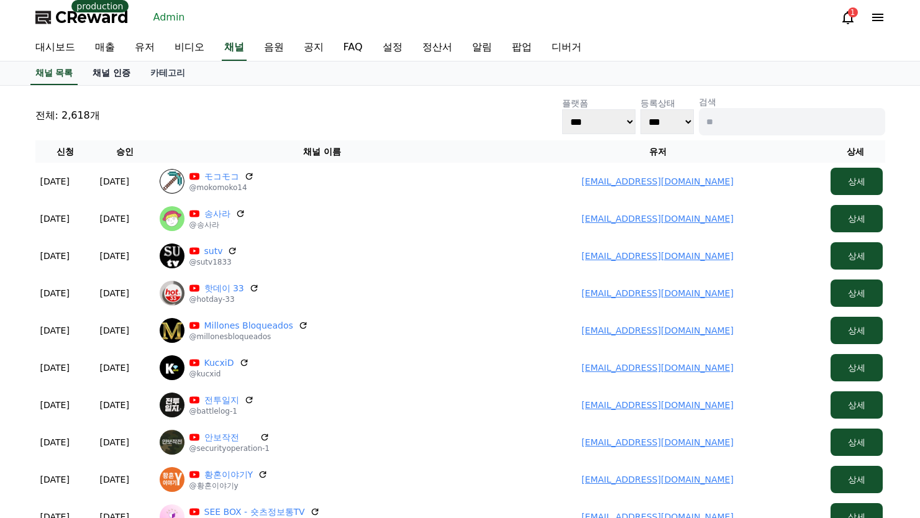
click at [116, 71] on link "채널 인증" at bounding box center [112, 74] width 58 height 24
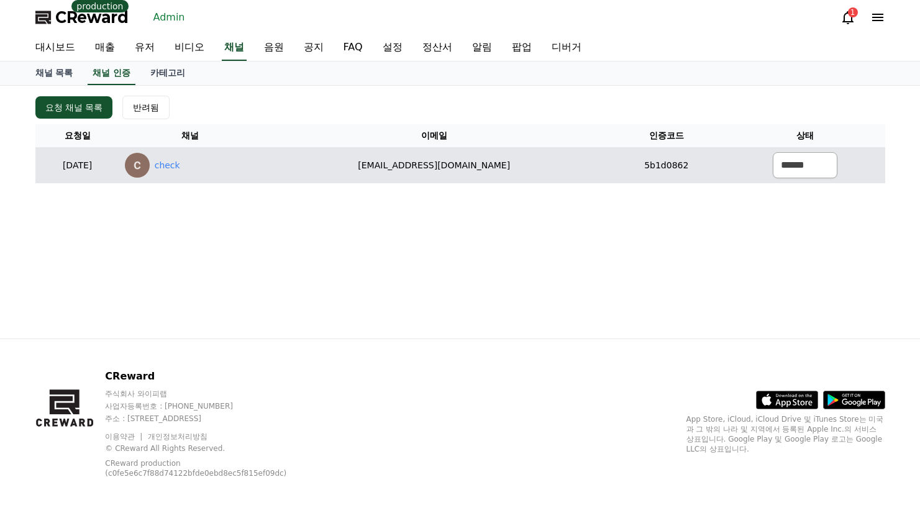
drag, startPoint x: 528, startPoint y: 165, endPoint x: 345, endPoint y: 158, distance: 183.4
click at [345, 158] on td "[EMAIL_ADDRESS][DOMAIN_NAME]" at bounding box center [434, 165] width 349 height 36
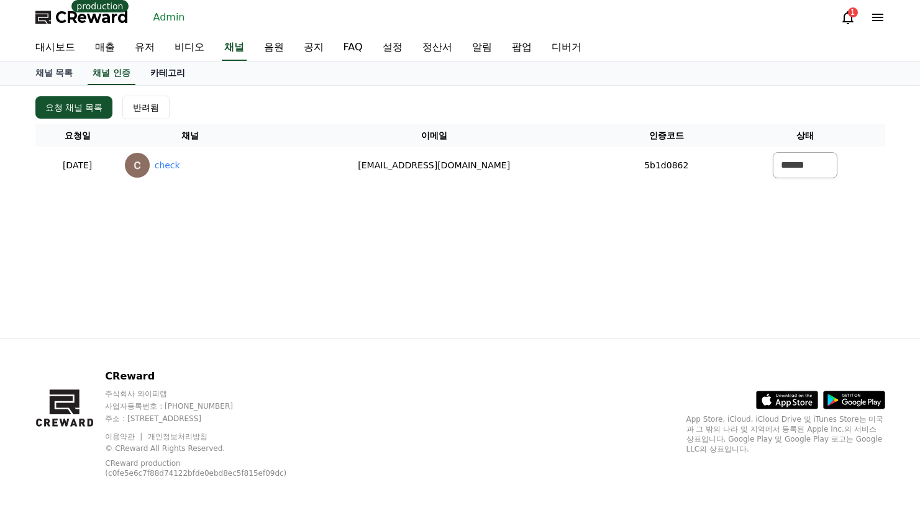
copy td "[EMAIL_ADDRESS][DOMAIN_NAME]"
click at [139, 53] on link "유저" at bounding box center [145, 48] width 40 height 26
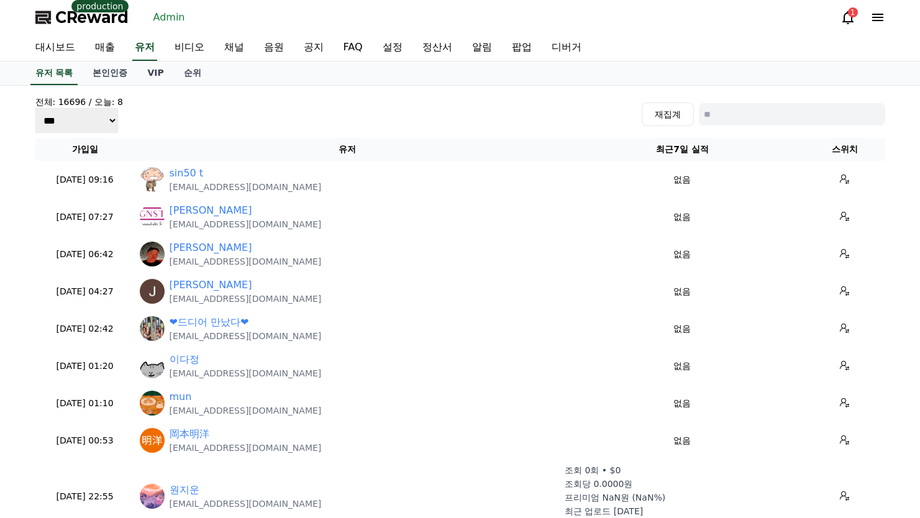
click at [742, 114] on input at bounding box center [792, 114] width 186 height 22
paste input "**********"
type input "**********"
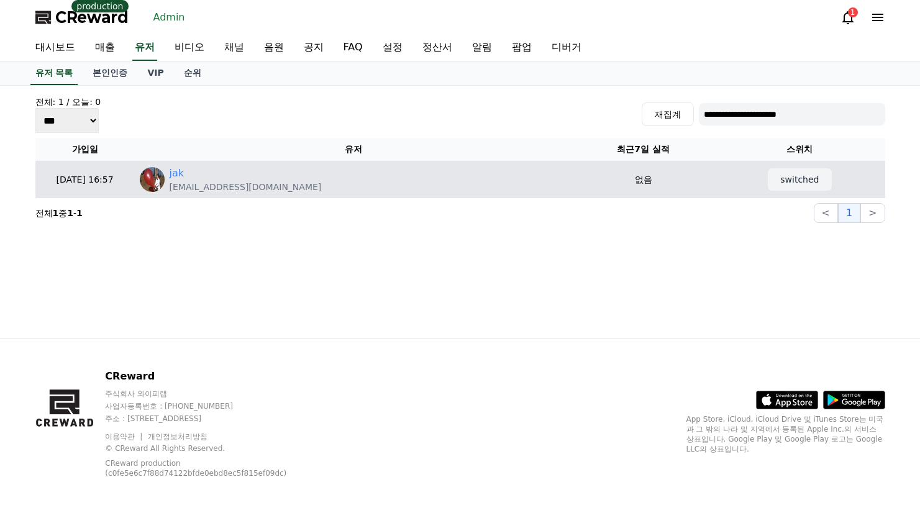
click at [785, 186] on button "switched" at bounding box center [799, 180] width 65 height 24
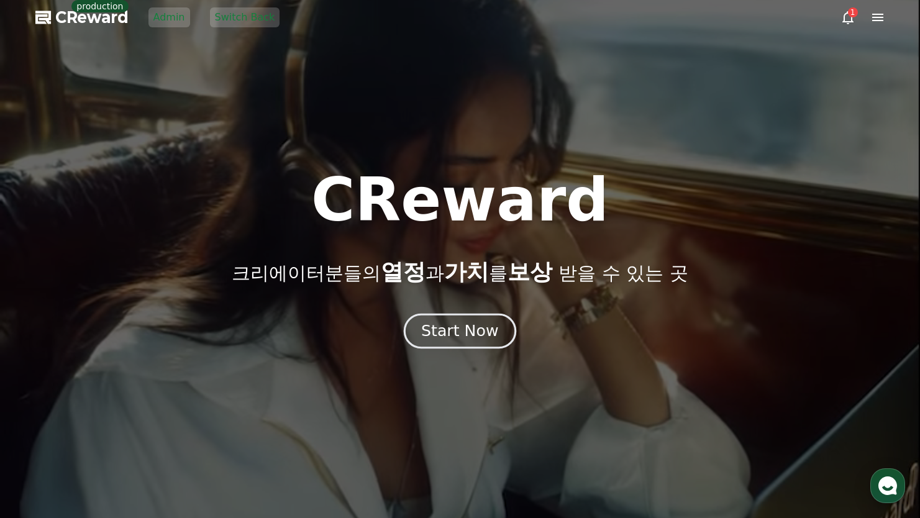
click at [456, 316] on button "Start Now" at bounding box center [460, 331] width 112 height 35
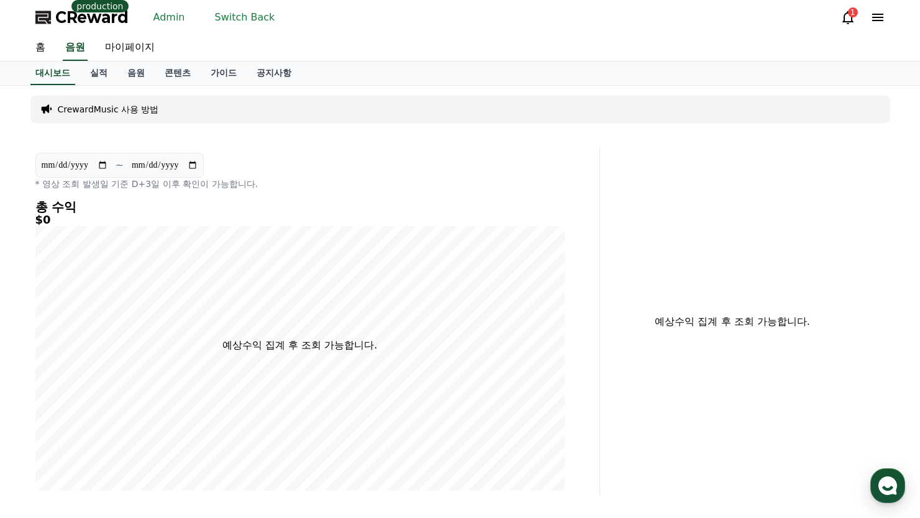
click at [220, 21] on button "Switch Back" at bounding box center [245, 17] width 70 height 20
click at [169, 20] on link "Admin" at bounding box center [169, 17] width 42 height 20
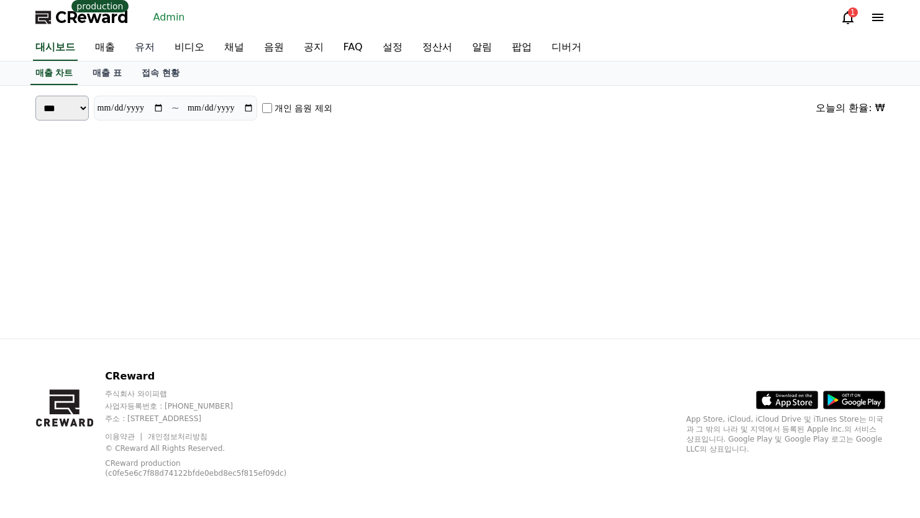
click at [156, 45] on link "유저" at bounding box center [145, 48] width 40 height 26
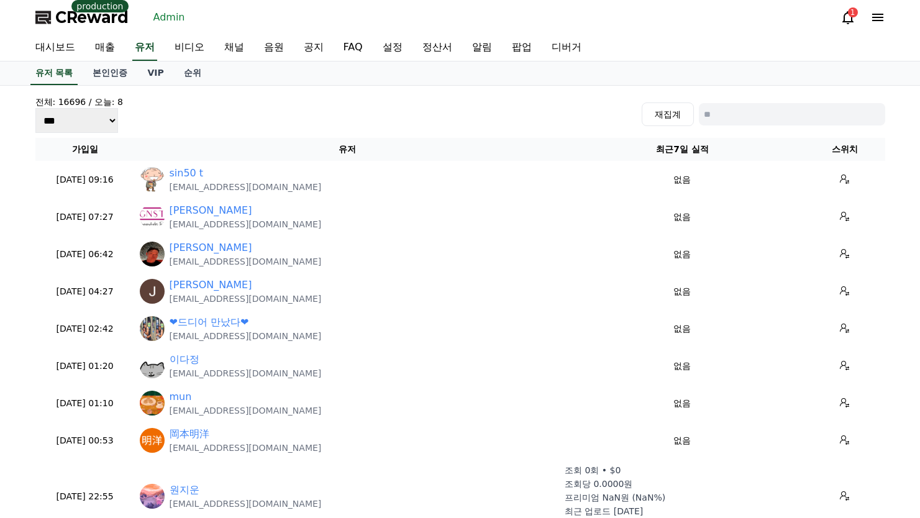
click at [748, 112] on input at bounding box center [792, 114] width 186 height 22
type input "*"
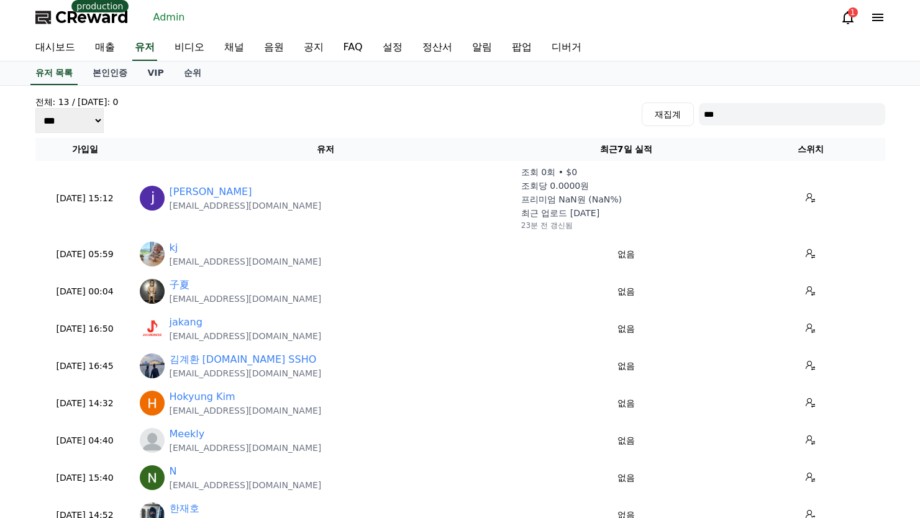
click at [717, 112] on input "***" at bounding box center [792, 114] width 186 height 22
type input "*******"
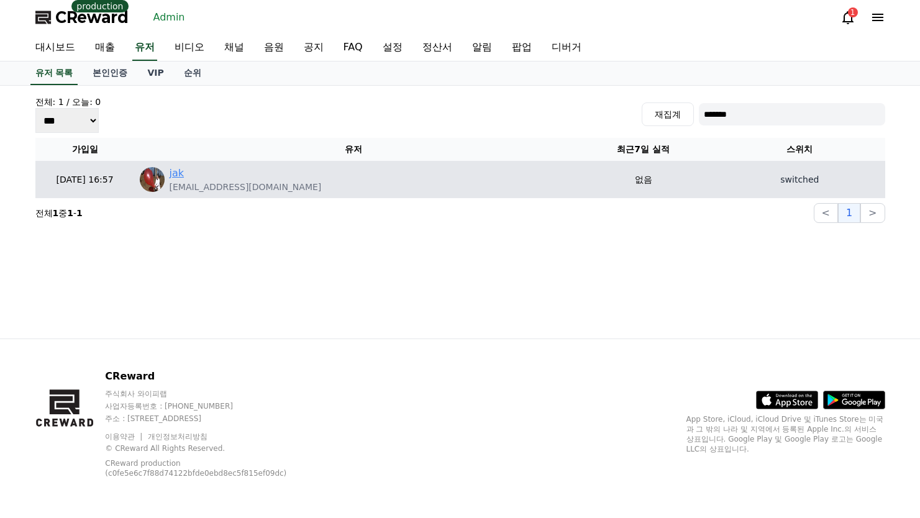
click at [175, 174] on link "jak" at bounding box center [177, 173] width 15 height 15
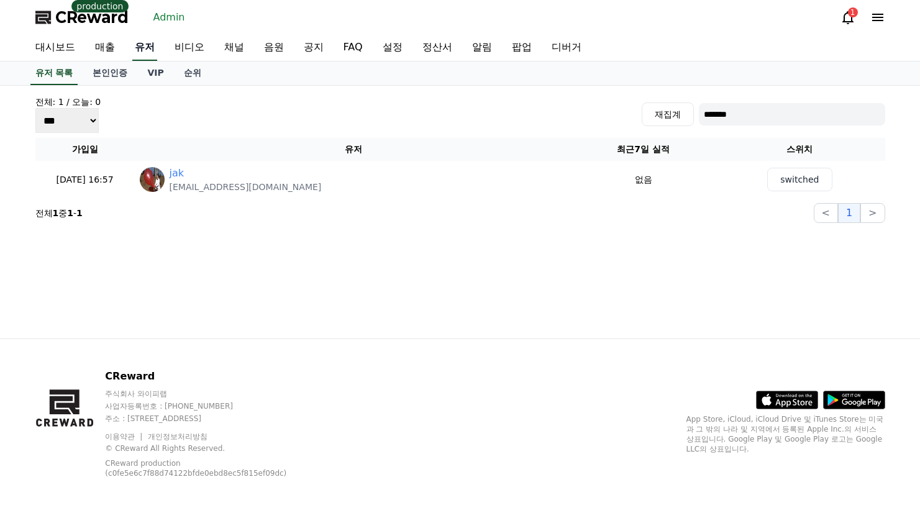
click at [146, 50] on link "유저" at bounding box center [144, 48] width 25 height 26
click at [245, 52] on link "채널" at bounding box center [234, 48] width 40 height 26
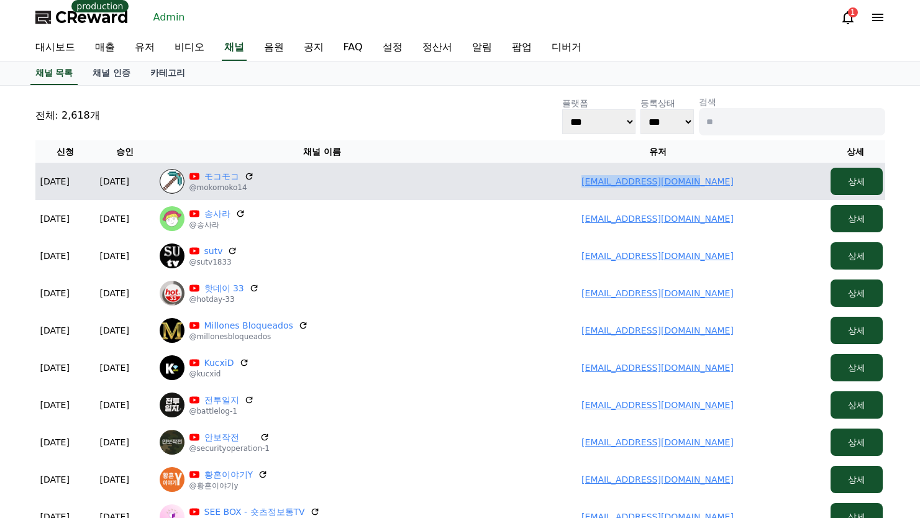
drag, startPoint x: 568, startPoint y: 183, endPoint x: 765, endPoint y: 187, distance: 196.4
click at [765, 187] on td "okaka108.911@gmail.com" at bounding box center [658, 181] width 336 height 37
copy link "okaka108.911@gmail.com"
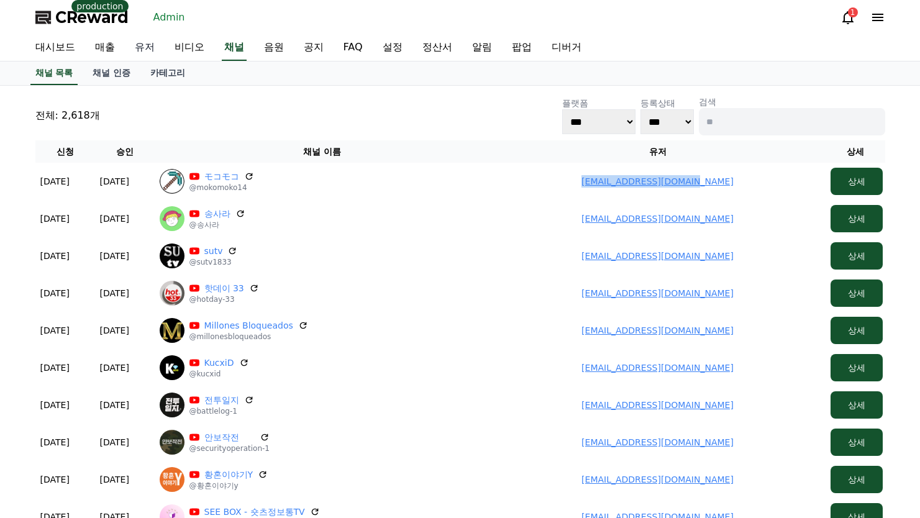
click at [150, 47] on link "유저" at bounding box center [145, 48] width 40 height 26
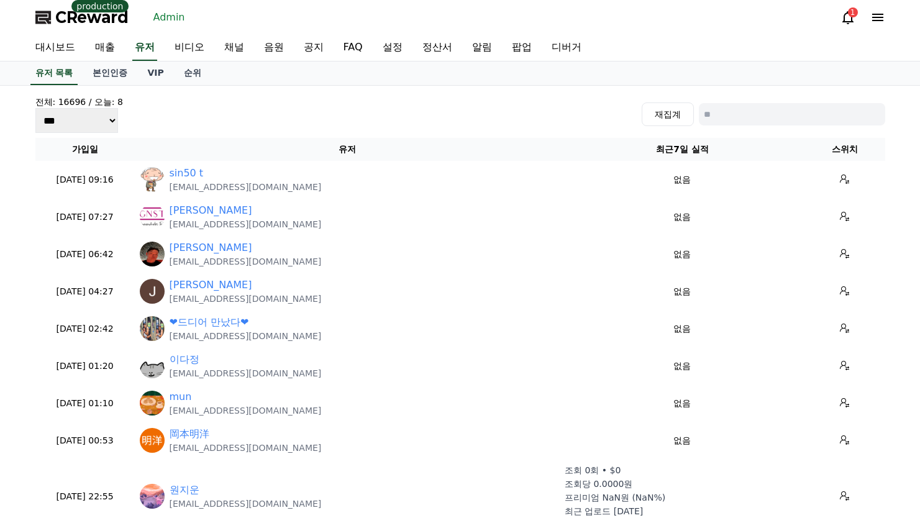
click at [783, 114] on input at bounding box center [792, 114] width 186 height 22
paste input "**********"
type input "**********"
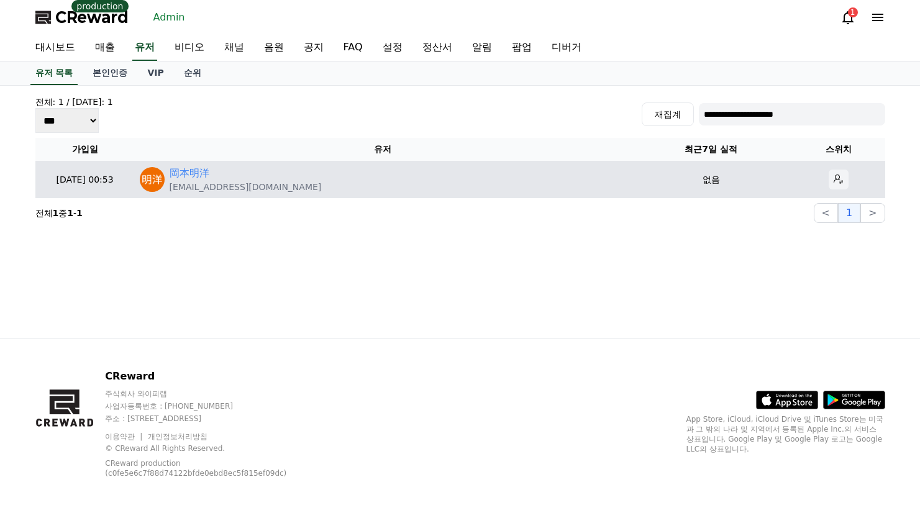
click at [834, 177] on icon at bounding box center [839, 180] width 10 height 10
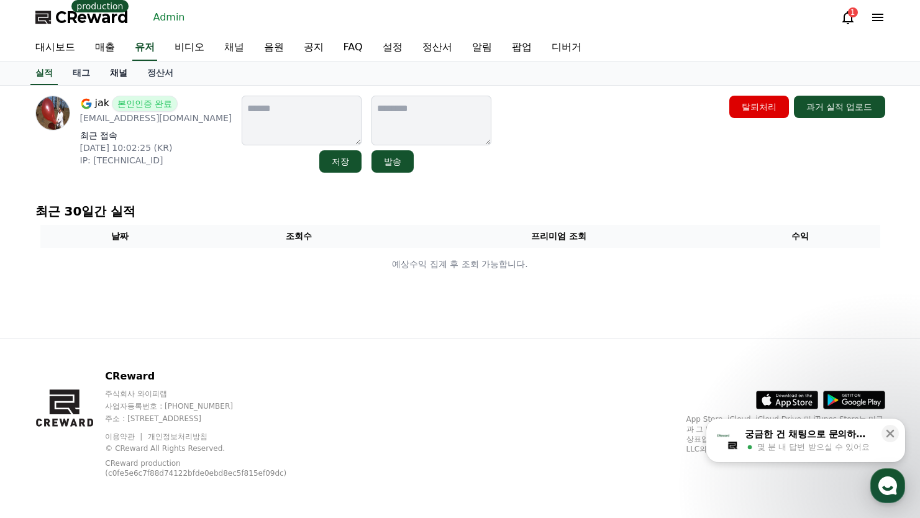
click at [121, 77] on link "채널" at bounding box center [118, 74] width 37 height 24
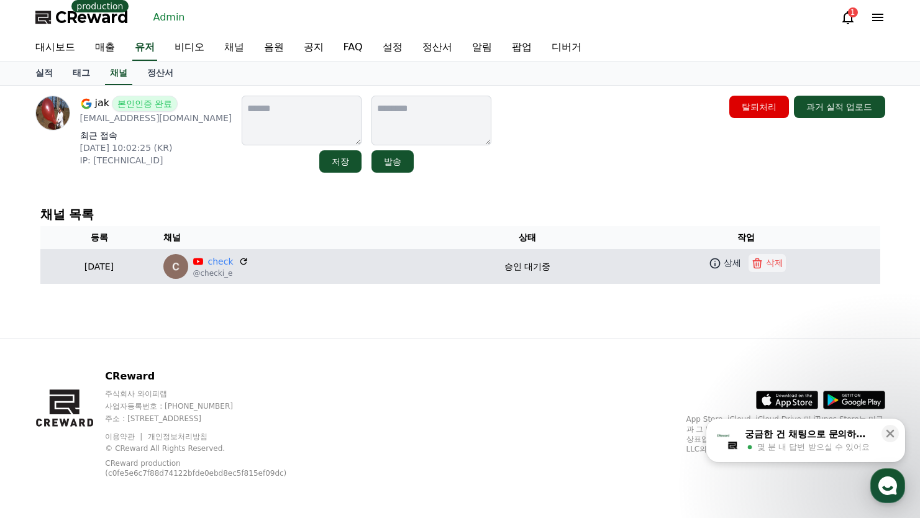
click at [774, 262] on p "삭제" at bounding box center [774, 263] width 17 height 13
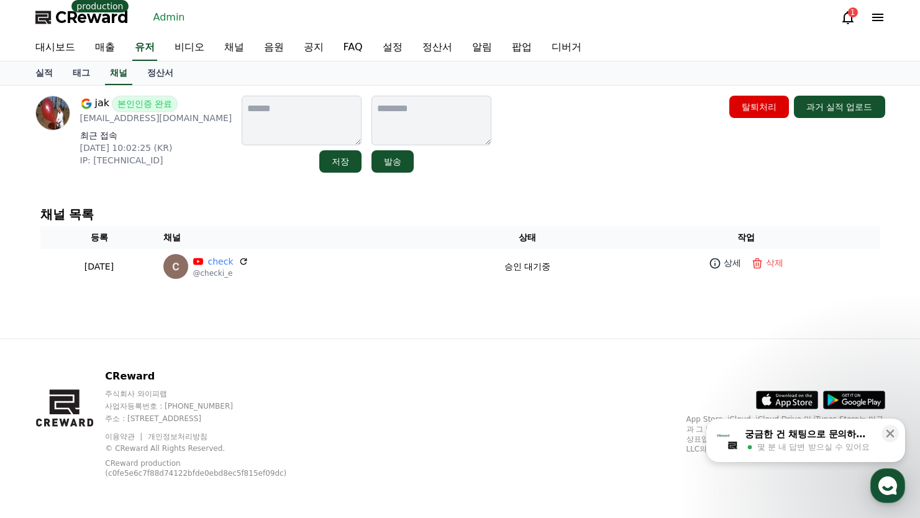
click at [184, 12] on link "Admin" at bounding box center [169, 17] width 42 height 20
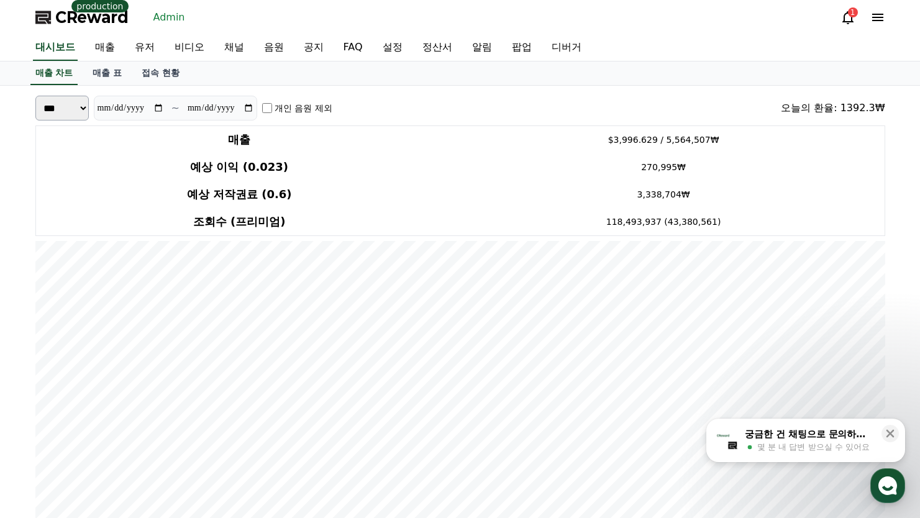
click at [157, 18] on link "Admin" at bounding box center [169, 17] width 42 height 20
click at [104, 18] on span "CReward" at bounding box center [91, 17] width 73 height 20
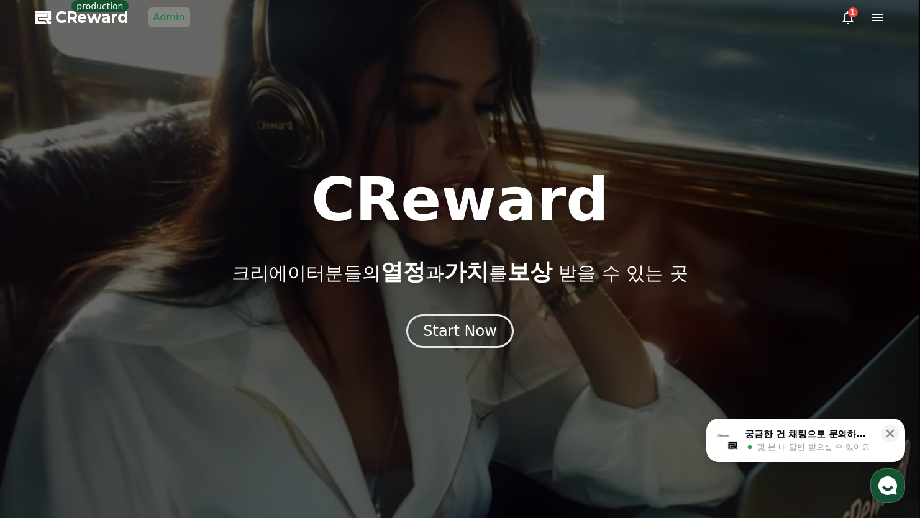
drag, startPoint x: 66, startPoint y: 42, endPoint x: 140, endPoint y: 16, distance: 79.0
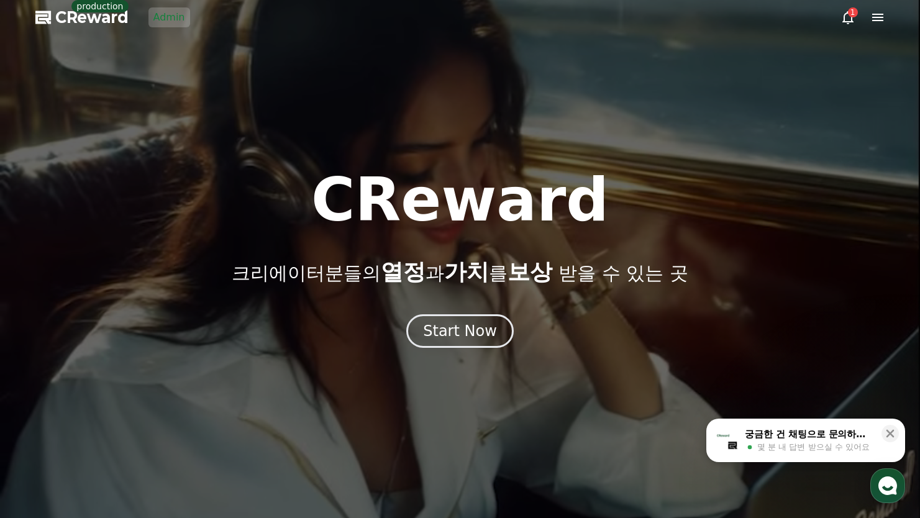
click at [66, 42] on div at bounding box center [460, 259] width 920 height 518
